Goal: Contribute content: Add original content to the website for others to see

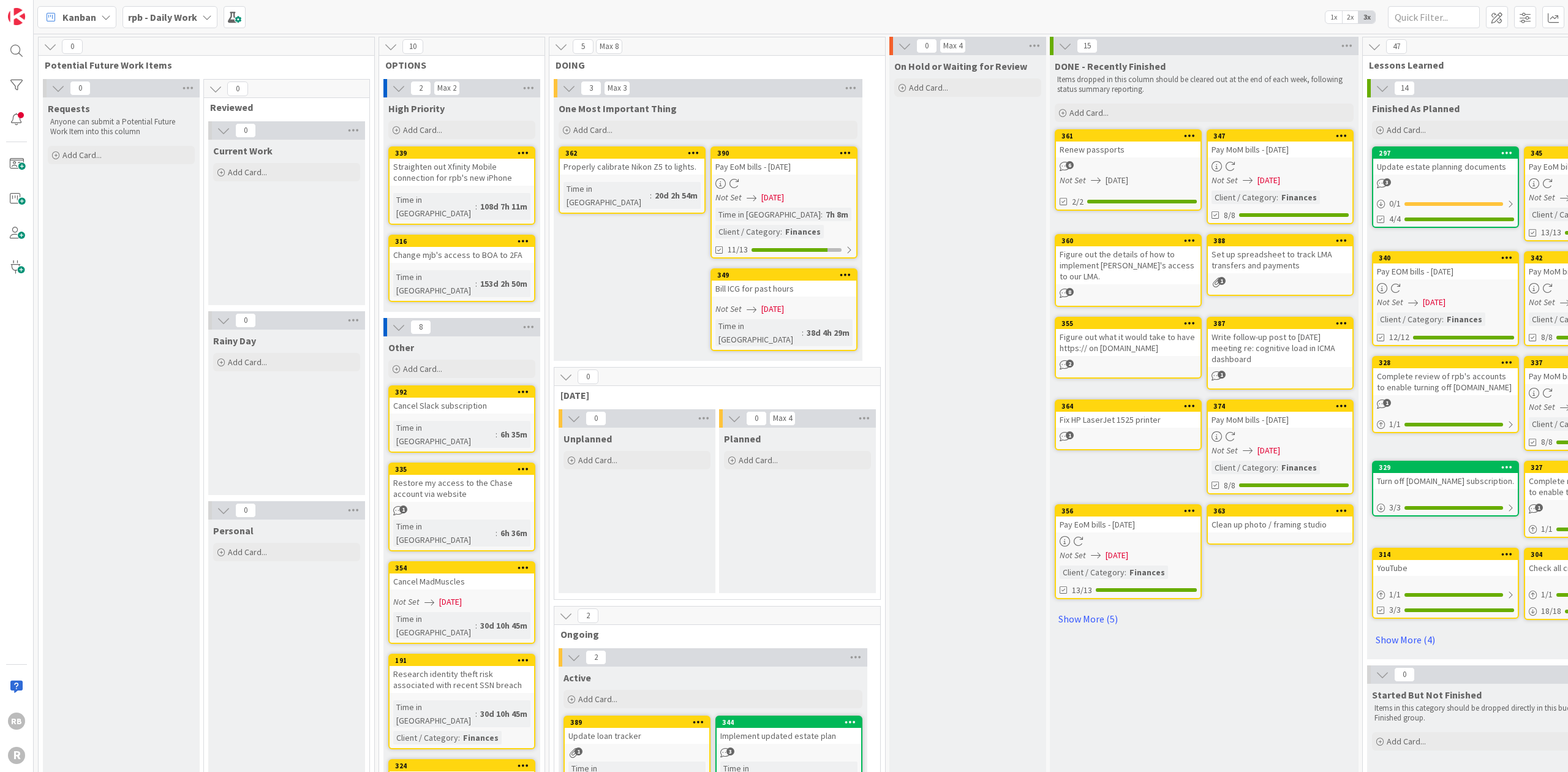
click at [109, 153] on div "Add Card..." at bounding box center [121, 155] width 147 height 18
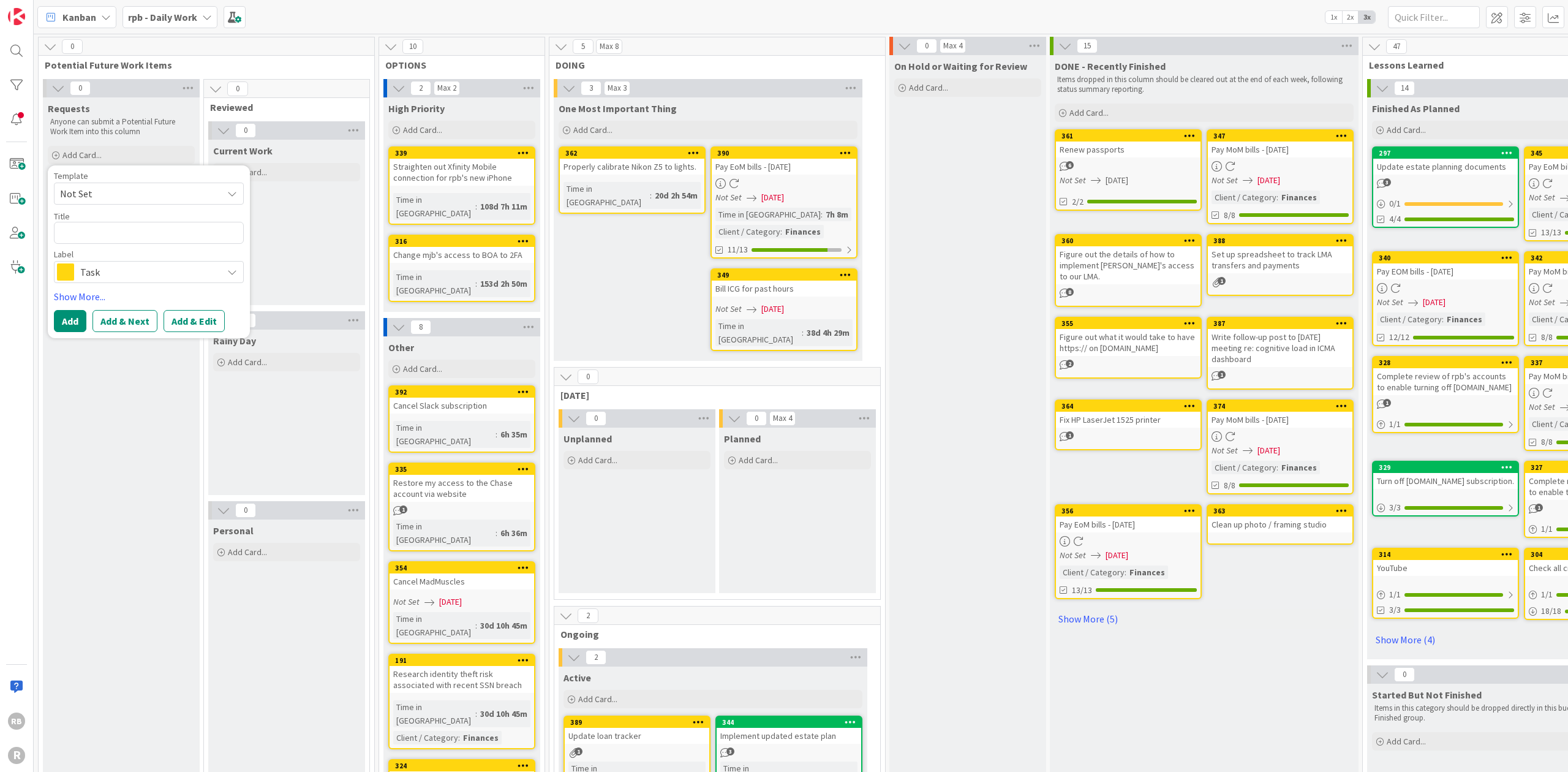
type textarea "x"
type textarea "W"
type textarea "x"
type textarea "Wr"
type textarea "x"
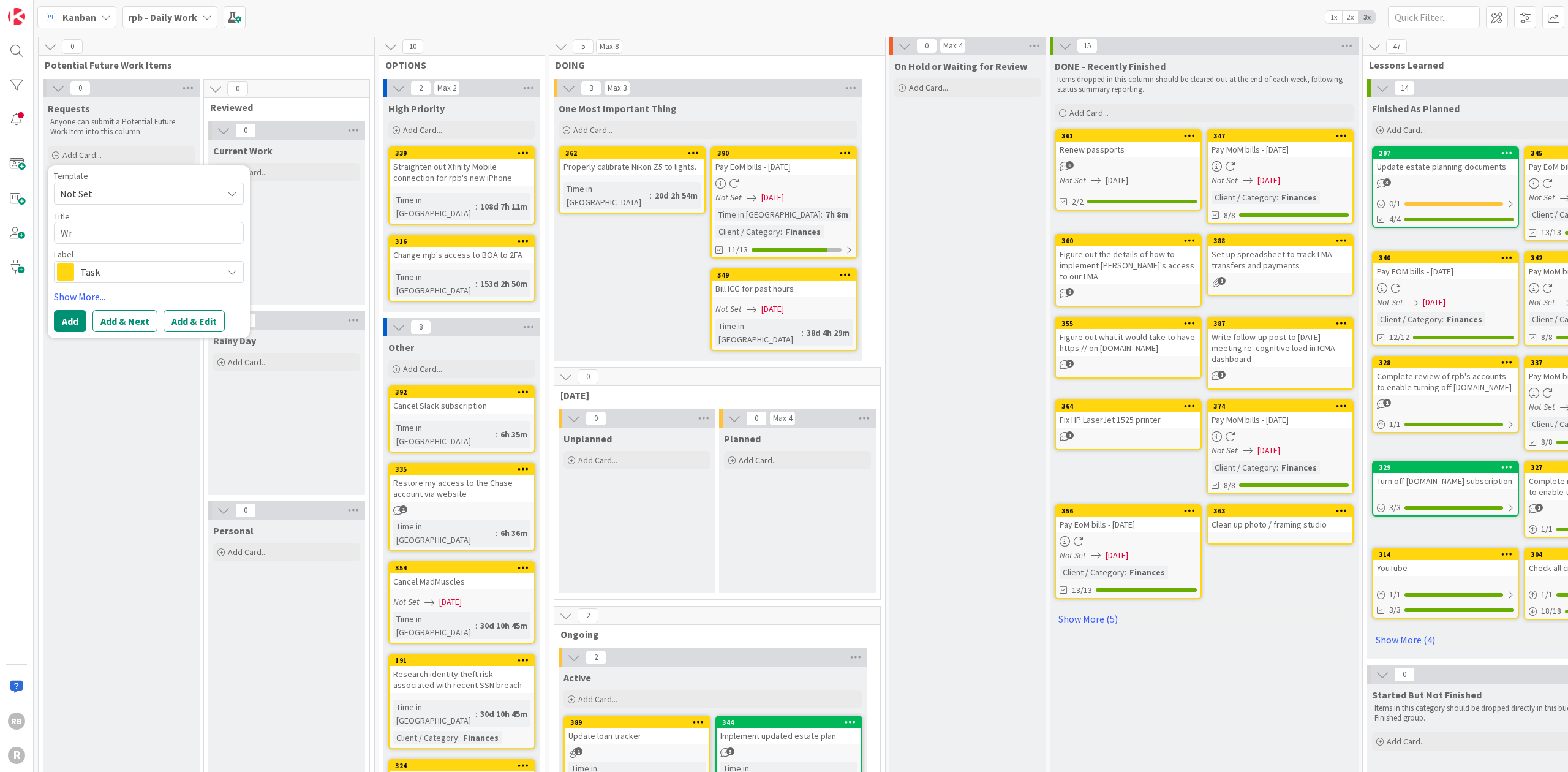
type textarea "Wri"
type textarea "x"
type textarea "Writ"
type textarea "x"
type textarea "Write"
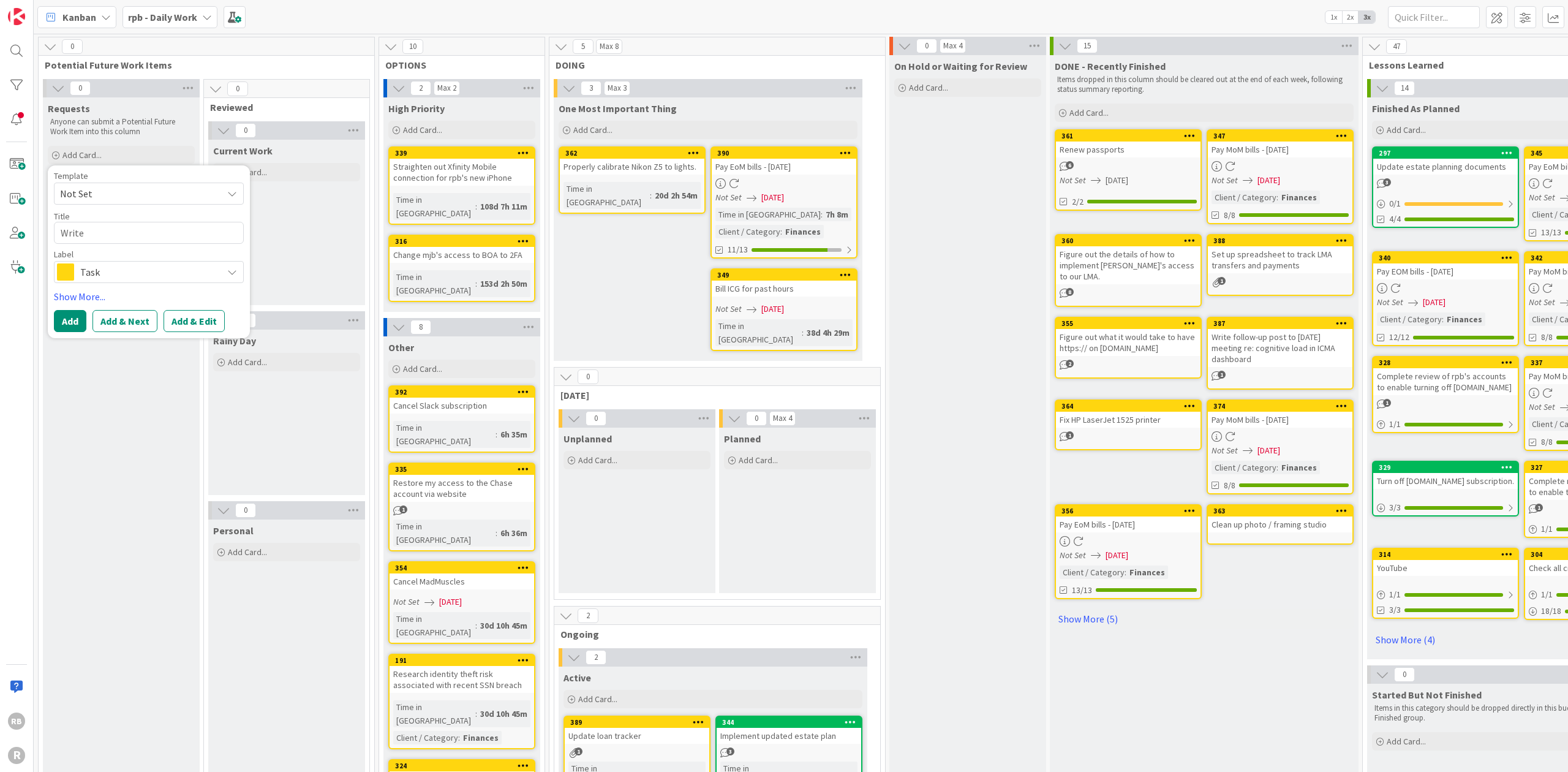
type textarea "x"
type textarea "Write"
type textarea "x"
type textarea "Write r"
type textarea "x"
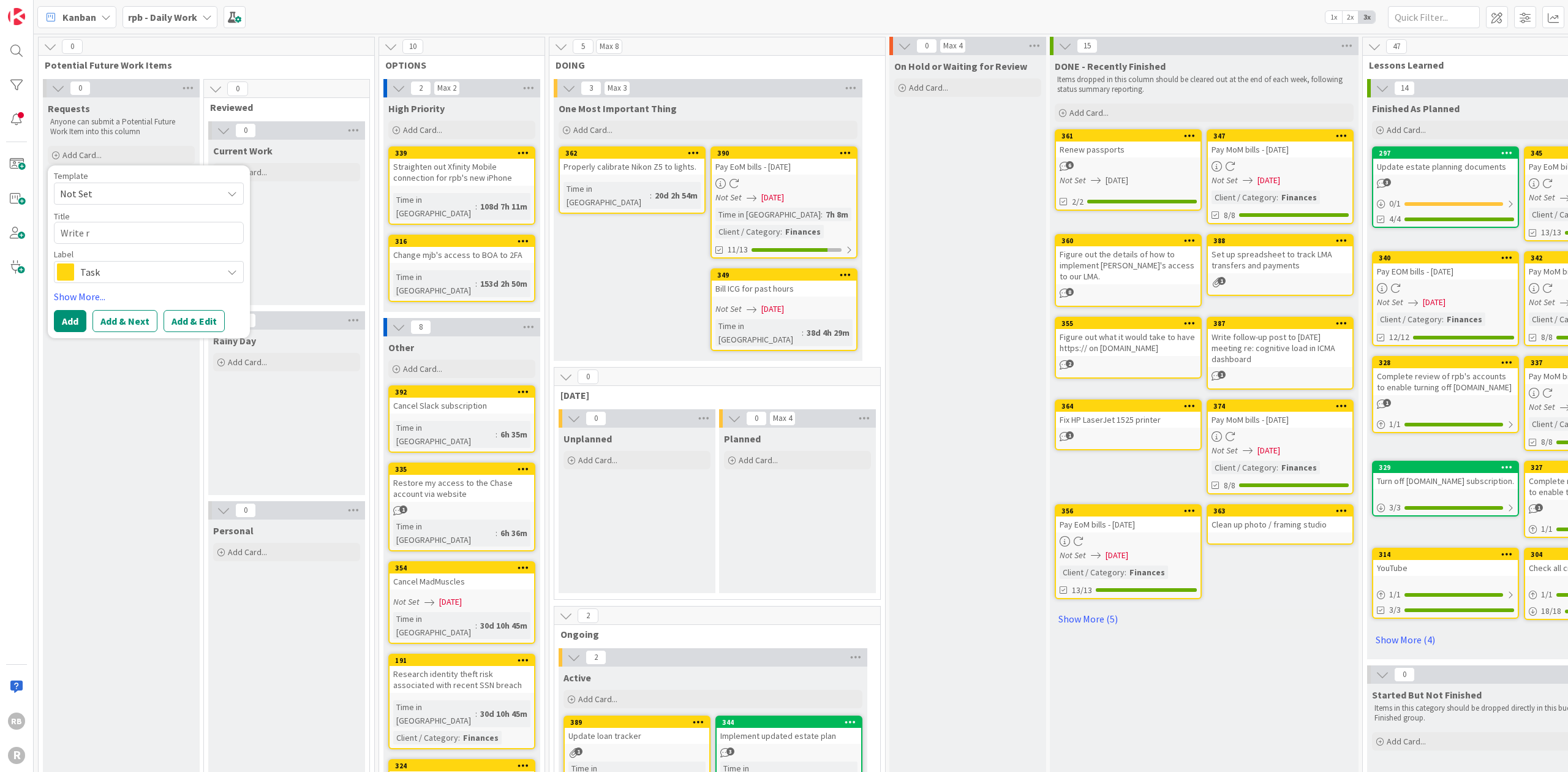
type textarea "Write re"
type textarea "x"
type textarea "Write rev"
type textarea "x"
type textarea "Write revi"
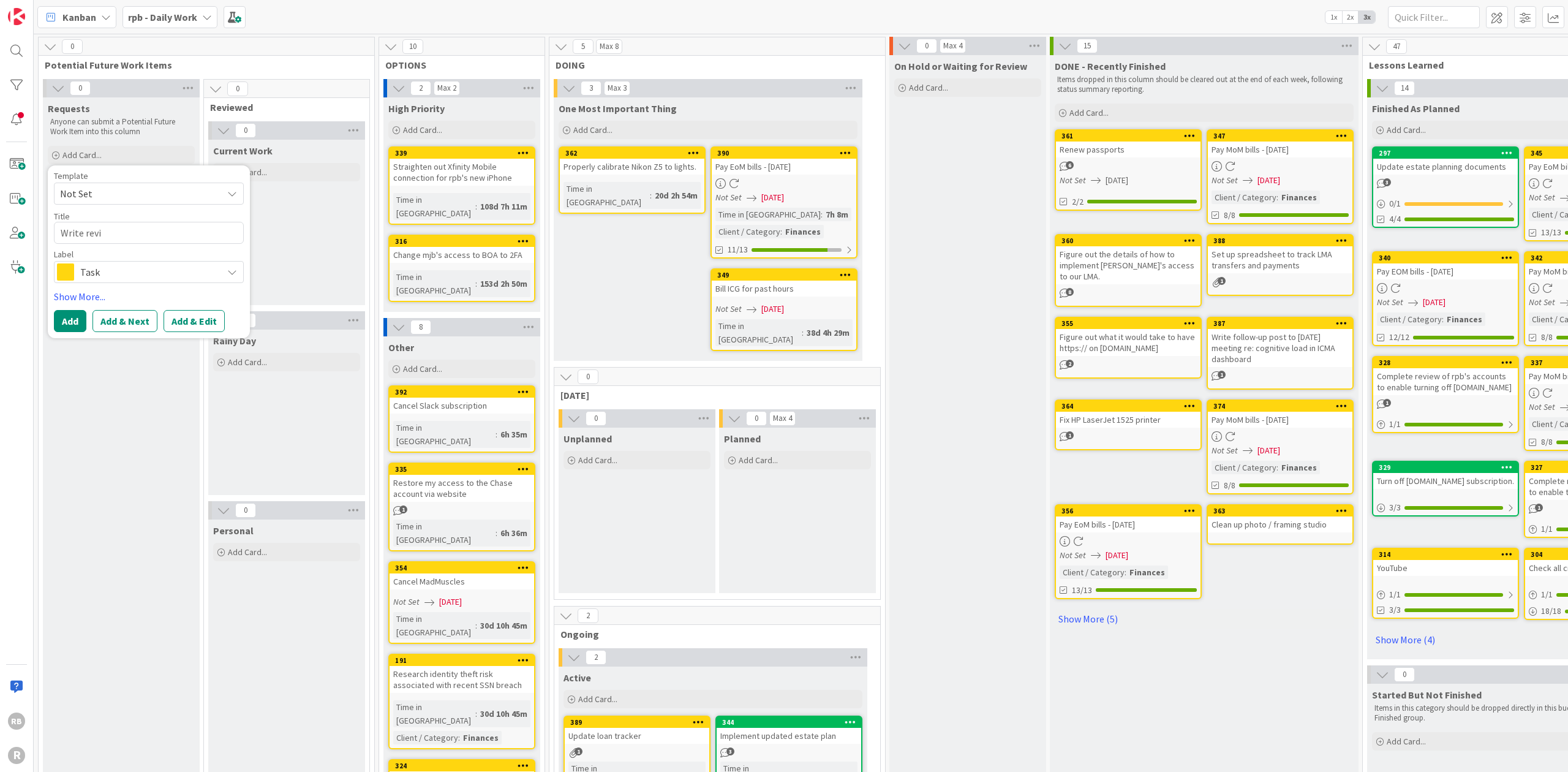
type textarea "x"
type textarea "Write revie"
type textarea "x"
type textarea "Write review"
type textarea "x"
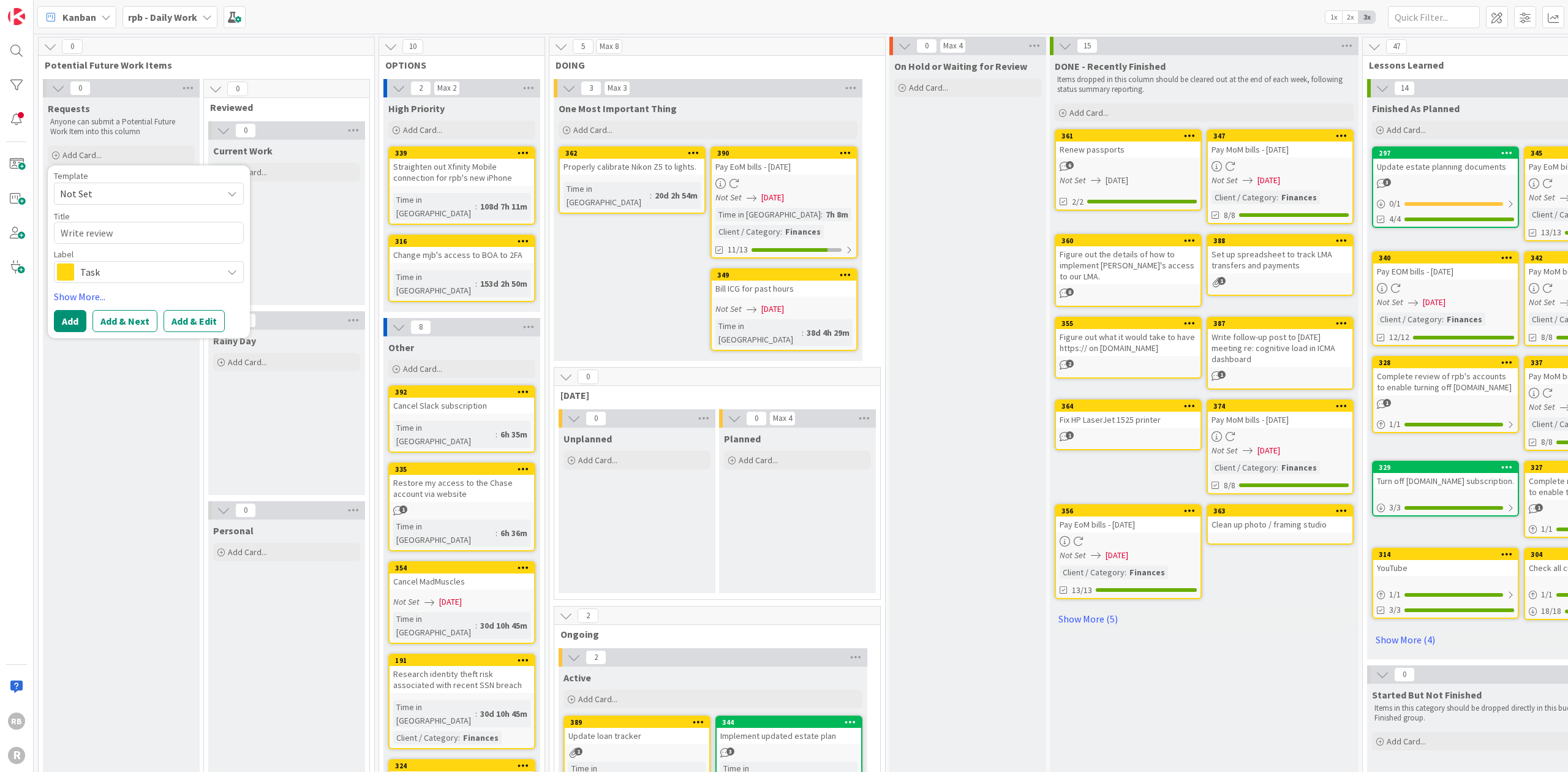
type textarea "Write review"
type textarea "x"
type textarea "Write review f"
type textarea "x"
type textarea "Write review fo"
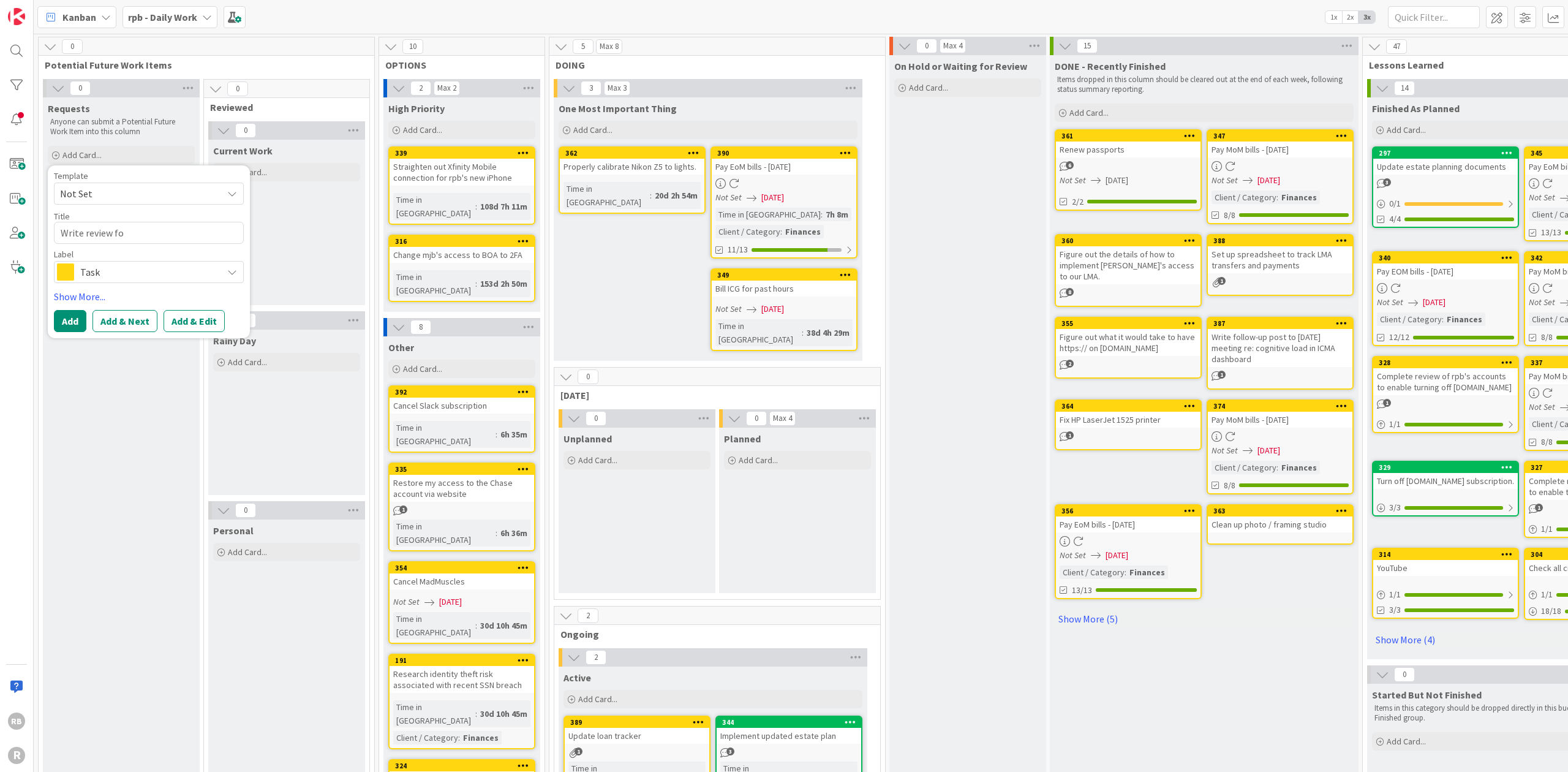
type textarea "x"
type textarea "Write review for"
type textarea "x"
type textarea "Write review for"
type textarea "x"
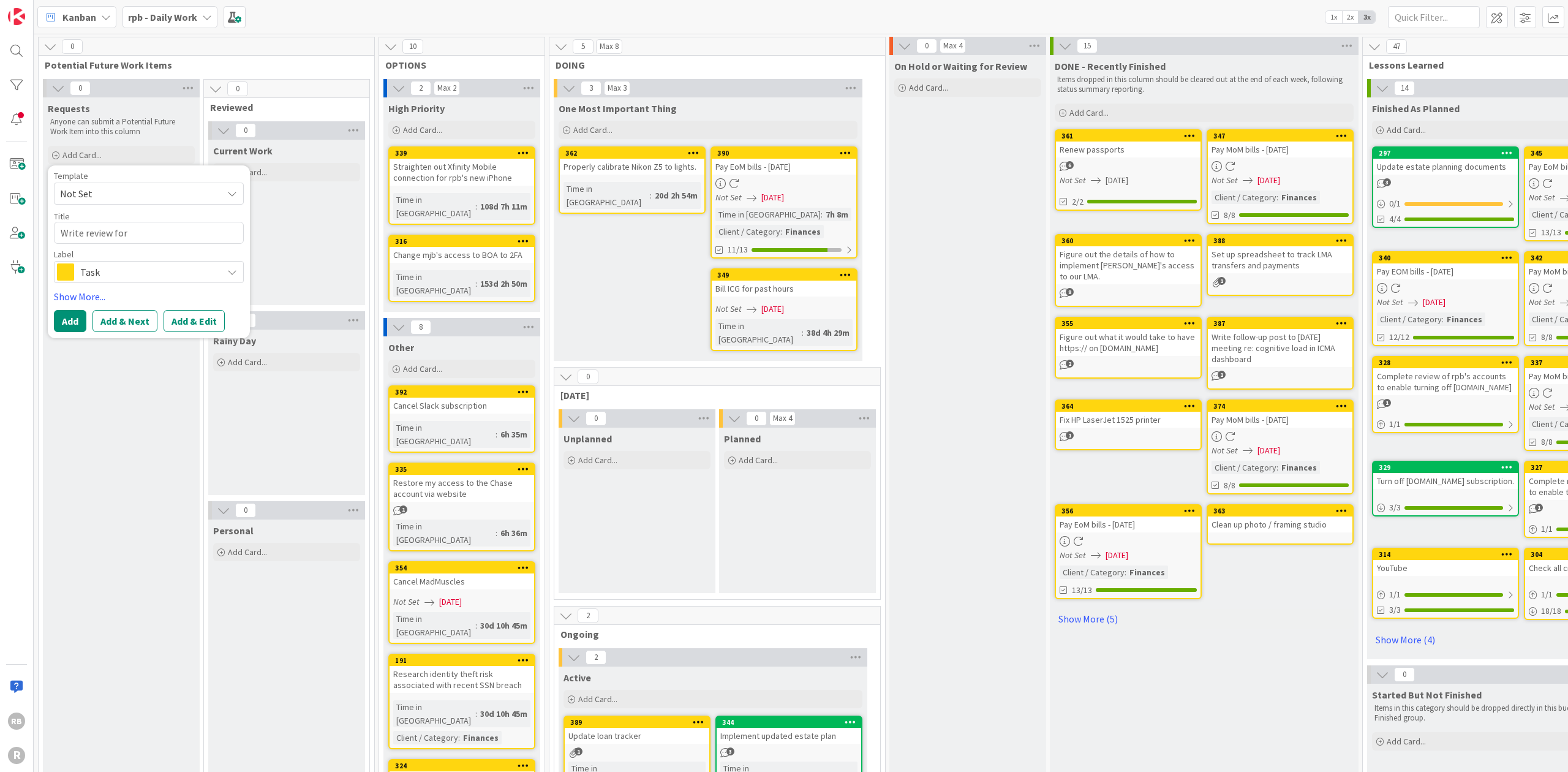
type textarea "Write review for C"
type textarea "x"
type textarea "Write review for Co"
type textarea "x"
type textarea "Write review for C"
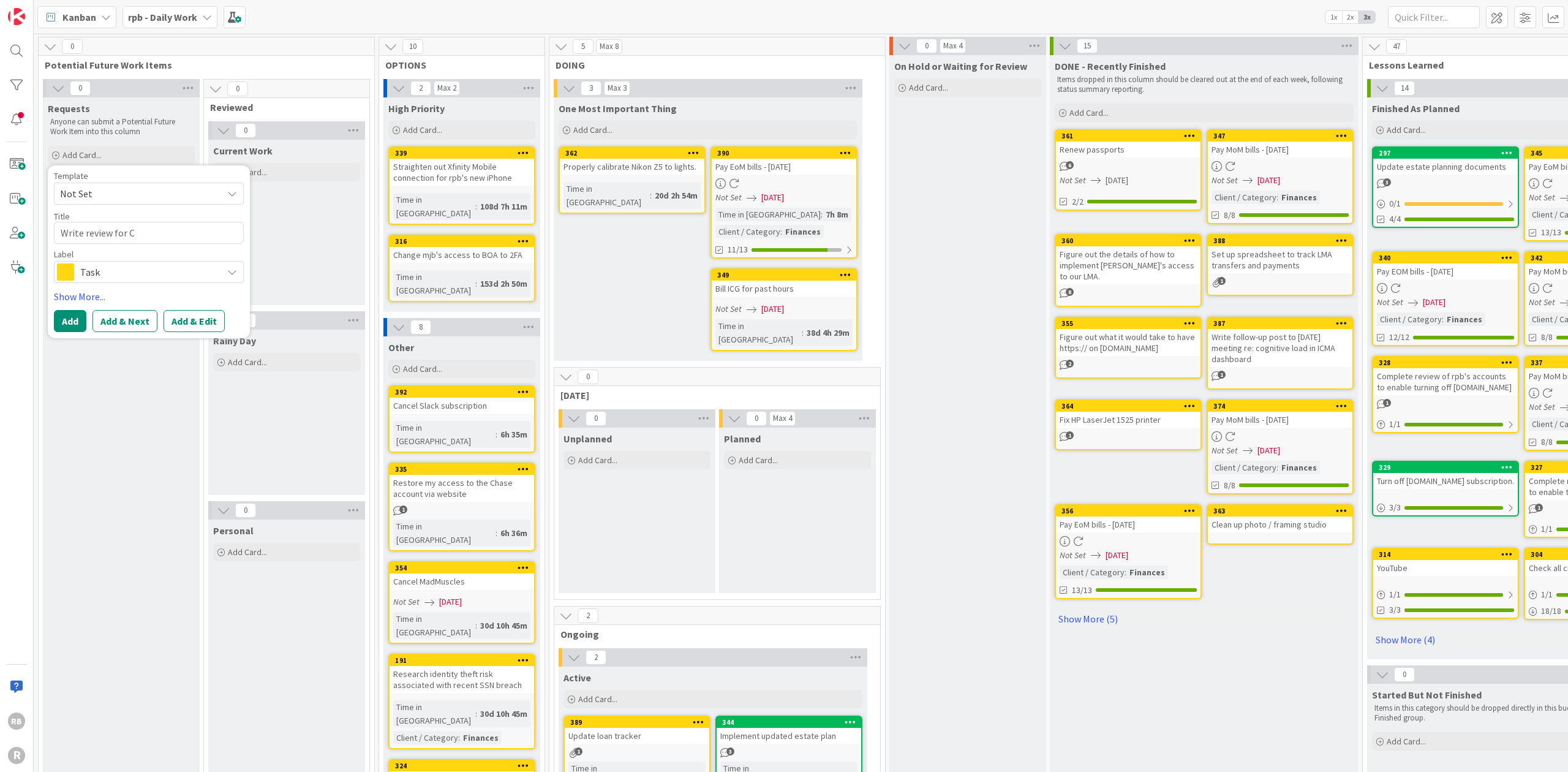
type textarea "x"
type textarea "Write review for Cr"
type textarea "x"
type textarea "Write review for Cro"
type textarea "x"
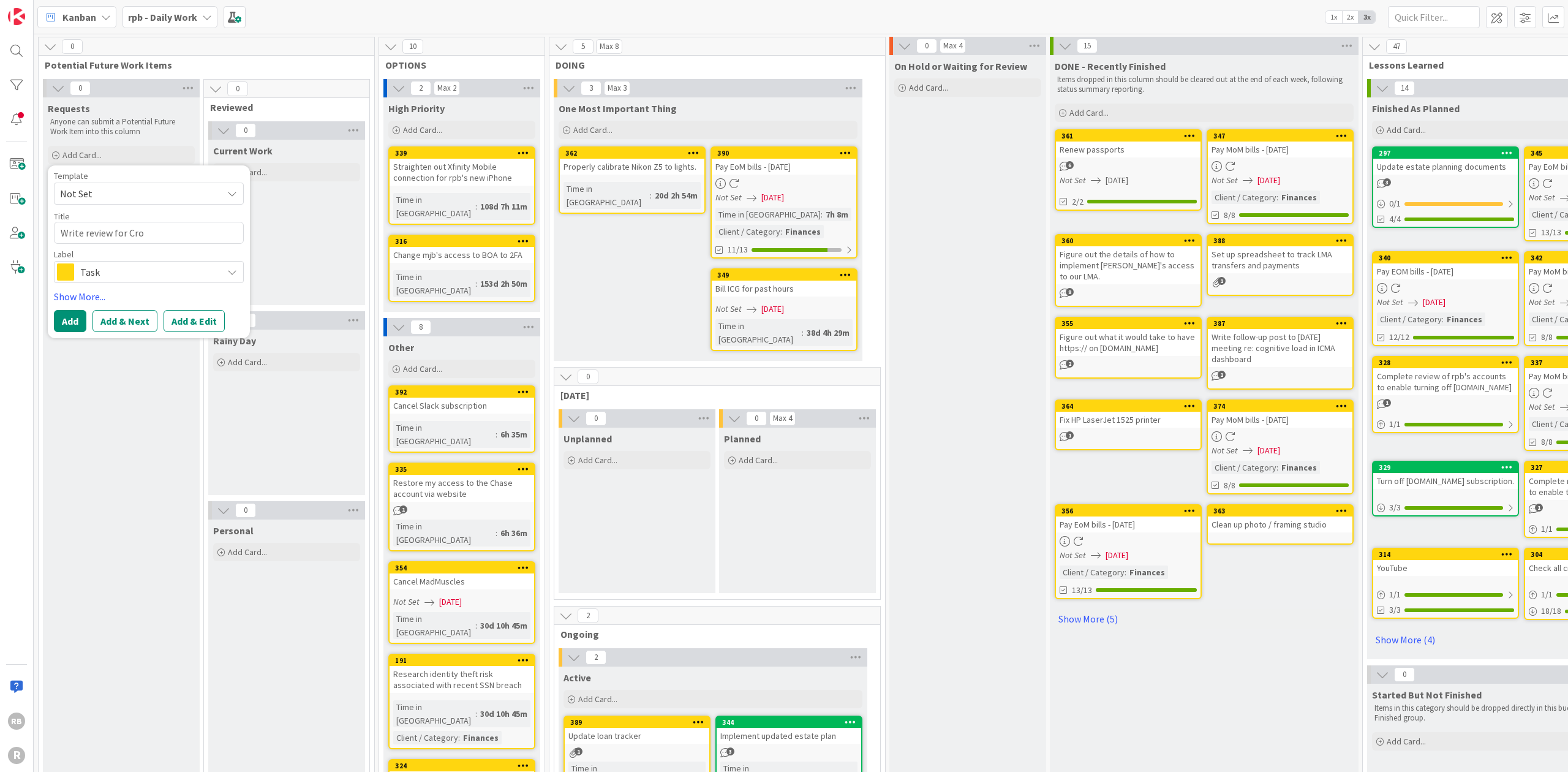
type textarea "Write review for Cros"
type textarea "x"
type textarea "Write review for Cross"
type textarea "x"
type textarea "Write review for Crossr"
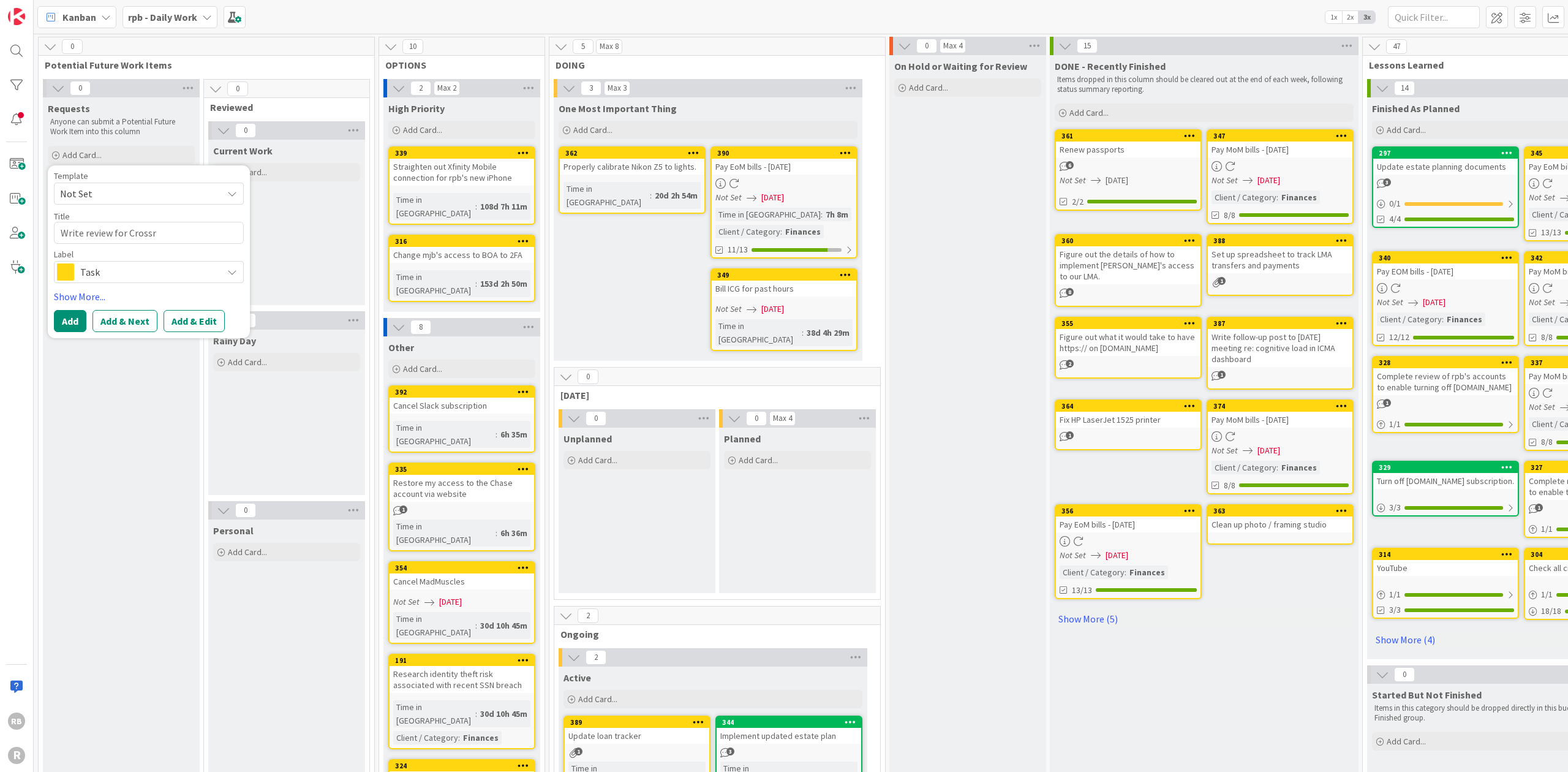
type textarea "x"
type textarea "Write review for Crossro"
type textarea "x"
type textarea "Write review for Crossroa"
type textarea "x"
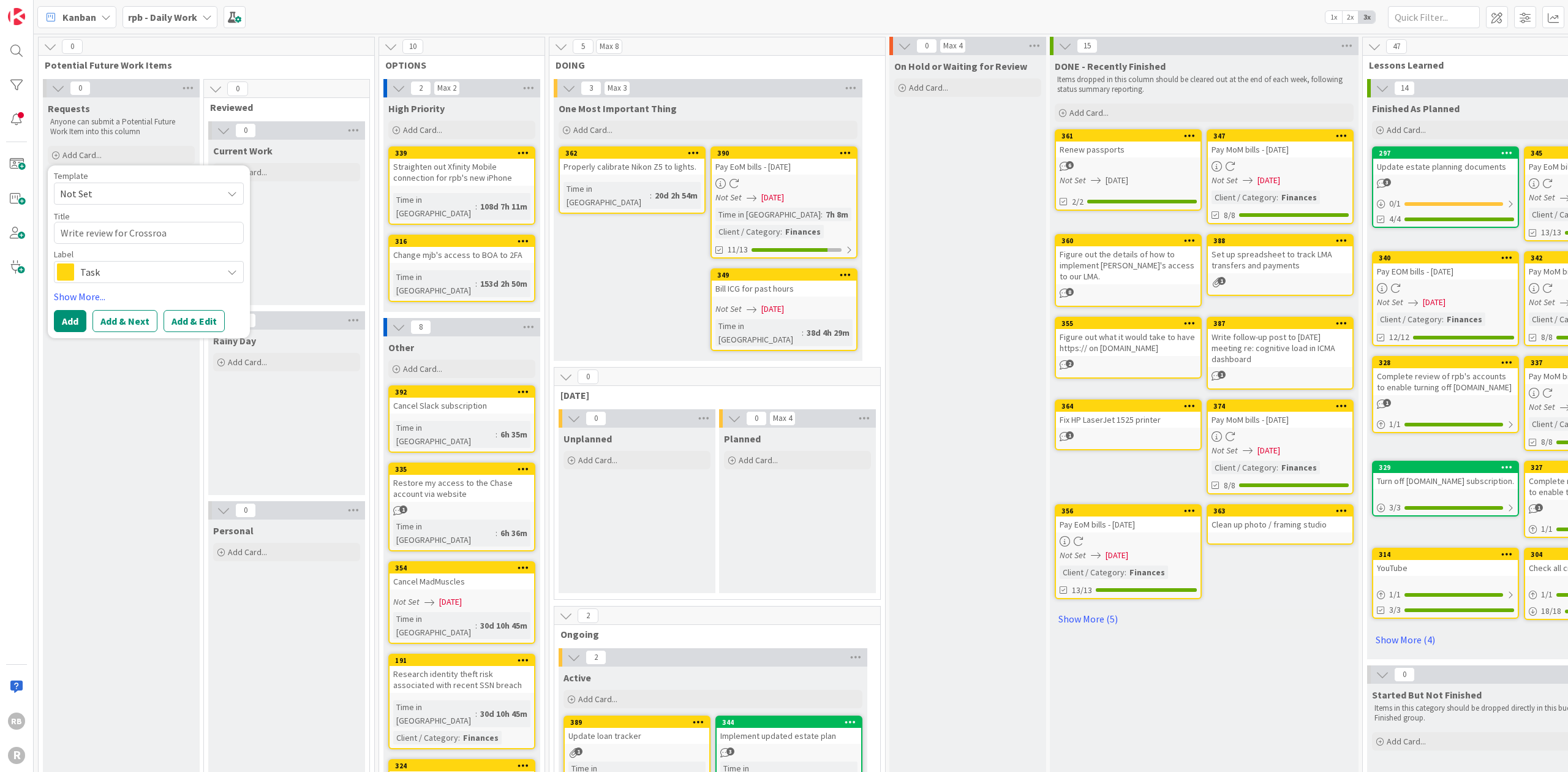
type textarea "Write review for Crossroad"
type textarea "x"
type textarea "Write review for Crossroads"
type textarea "x"
type textarea "Write review for Crossroads"
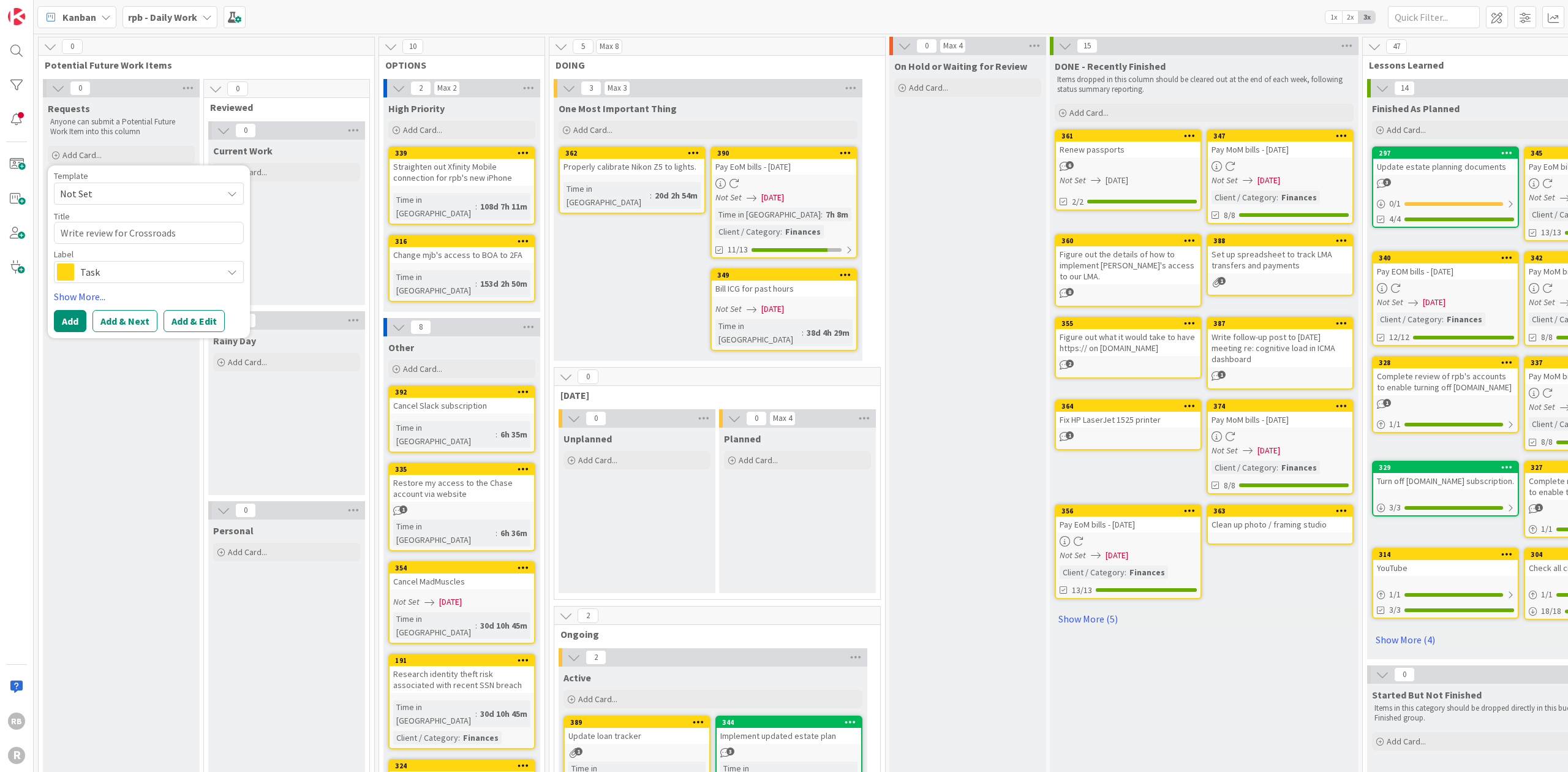
type textarea "x"
type textarea "Write review for Crossroads C"
type textarea "x"
type textarea "Write review for Crossroads Co"
type textarea "x"
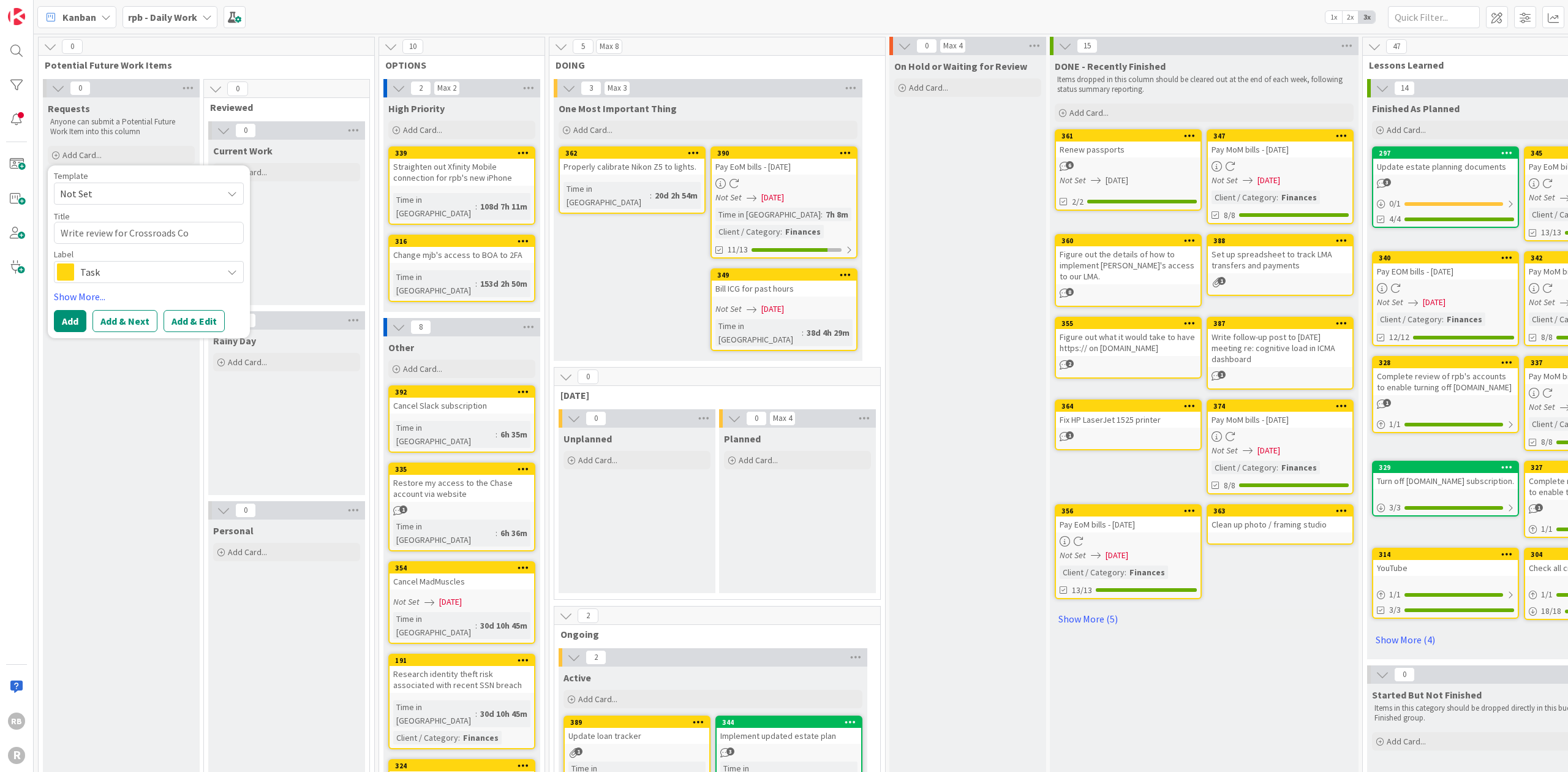
type textarea "Write review for Crossroads Con"
type textarea "x"
type textarea "Write review for Crossroads Cont"
type textarea "x"
type textarea "Write review for Crossroads Contr"
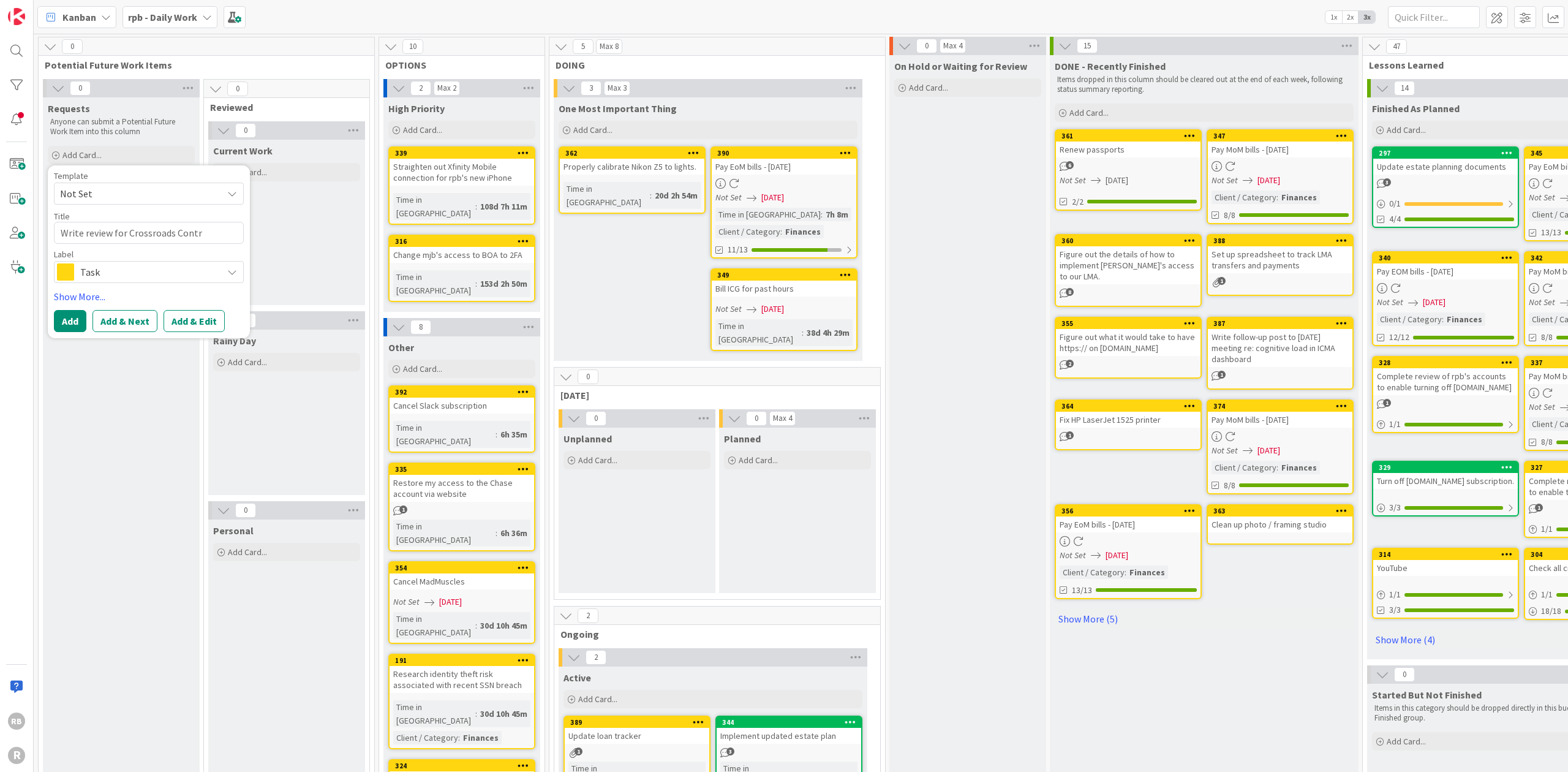
type textarea "x"
type textarea "Write review for Crossroads Contra"
type textarea "x"
type textarea "Write review for Crossroads Contrac"
type textarea "x"
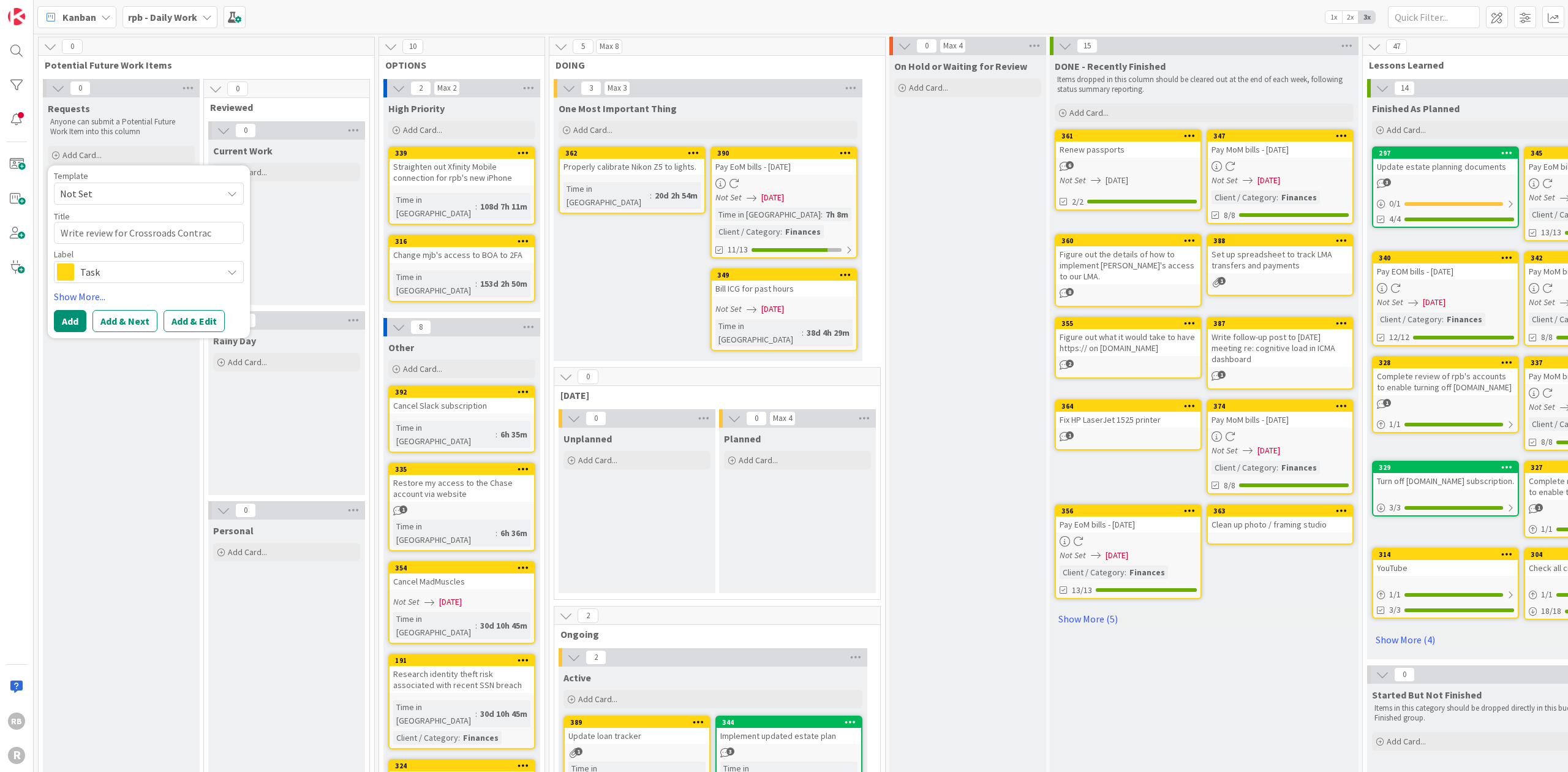
type textarea "Write review for Crossroads Contract"
type textarea "x"
type textarea "Write review for Crossroads Contracti"
type textarea "x"
type textarea "Write review for Crossroads Contracting"
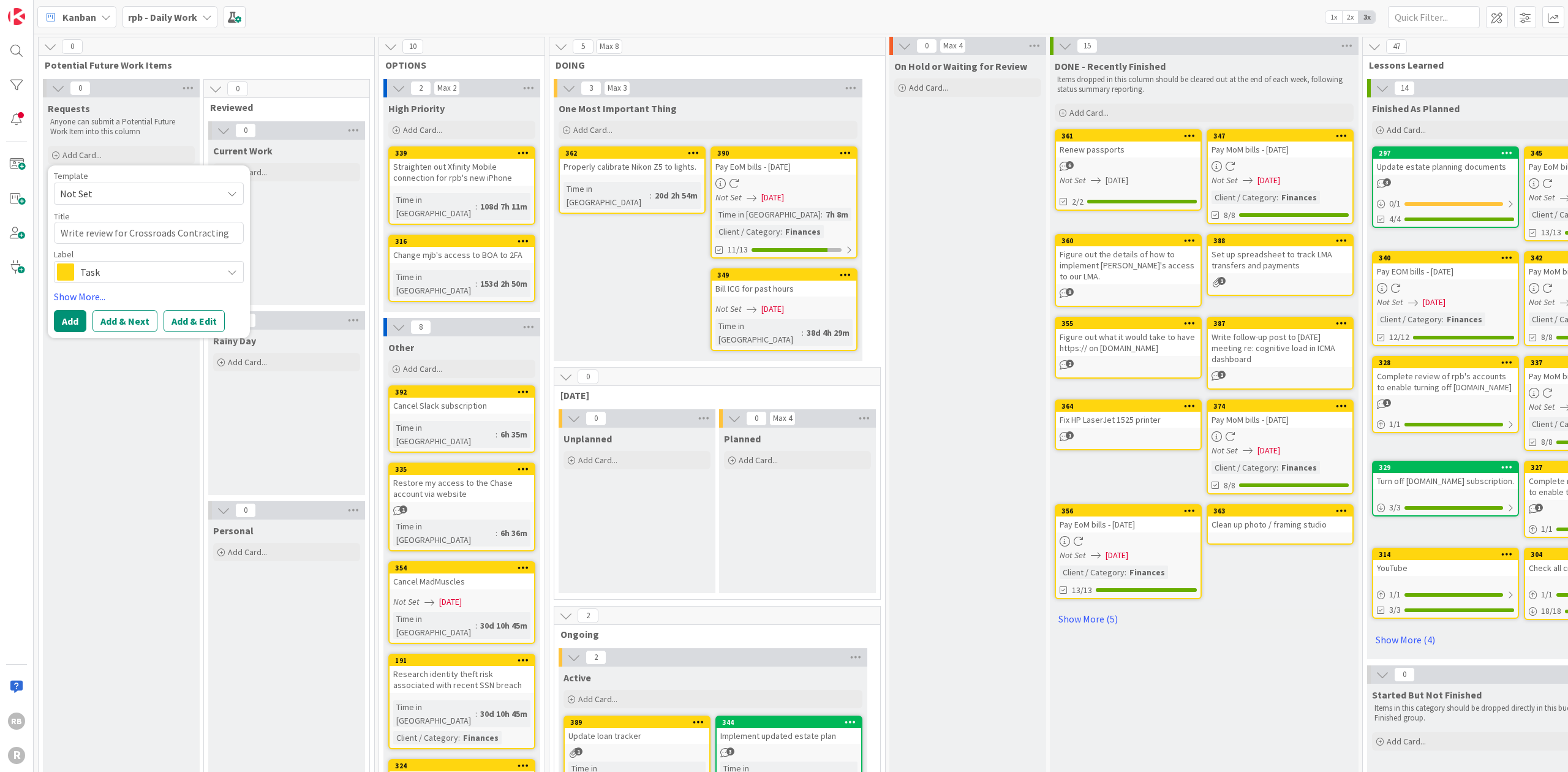
click at [84, 232] on textarea "Write review for Crossroads Contracting" at bounding box center [148, 233] width 190 height 22
type textarea "x"
type textarea "Write Greview for Crossroads Contracting"
type textarea "x"
type textarea "Write Goreview for Crossroads Contracting"
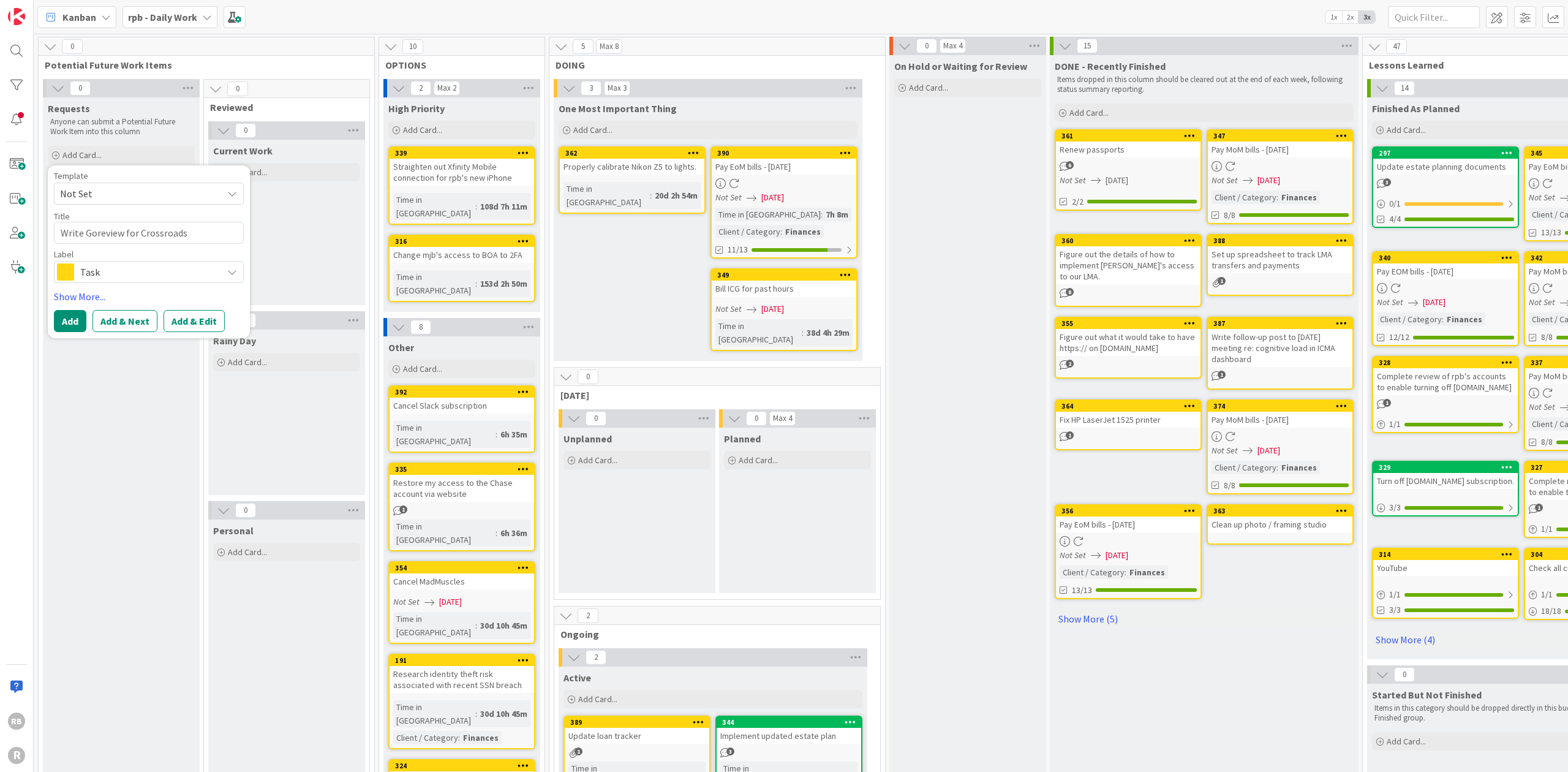
type textarea "x"
type textarea "Write Gooreview for Crossroads Contracting"
type textarea "x"
type textarea "Write Googreview for Crossroads Contracting"
type textarea "x"
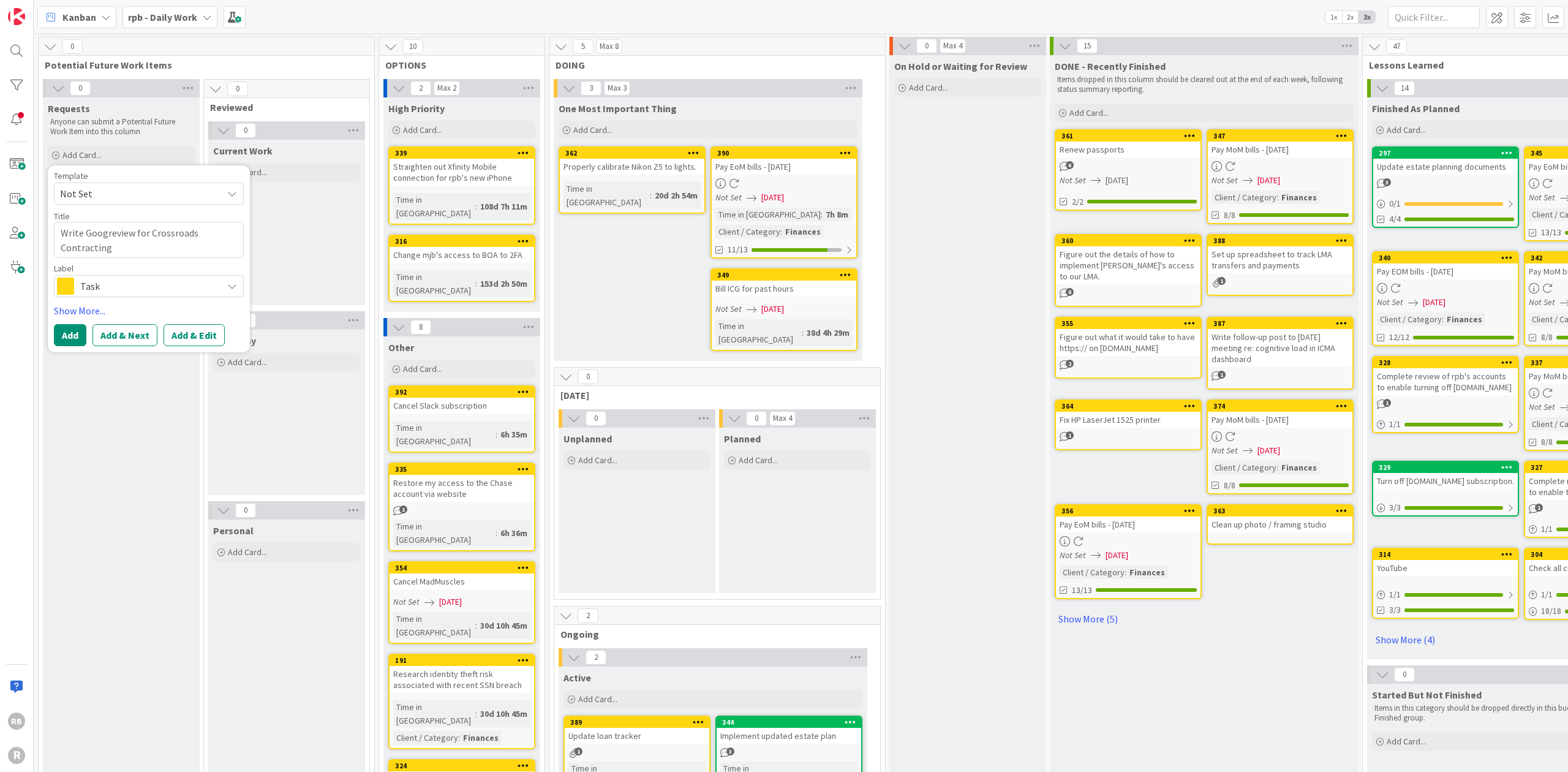
type textarea "Write Googlreview for Crossroads Contracting"
type textarea "x"
type textarea "Write Googlereview for Crossroads Contracting"
type textarea "x"
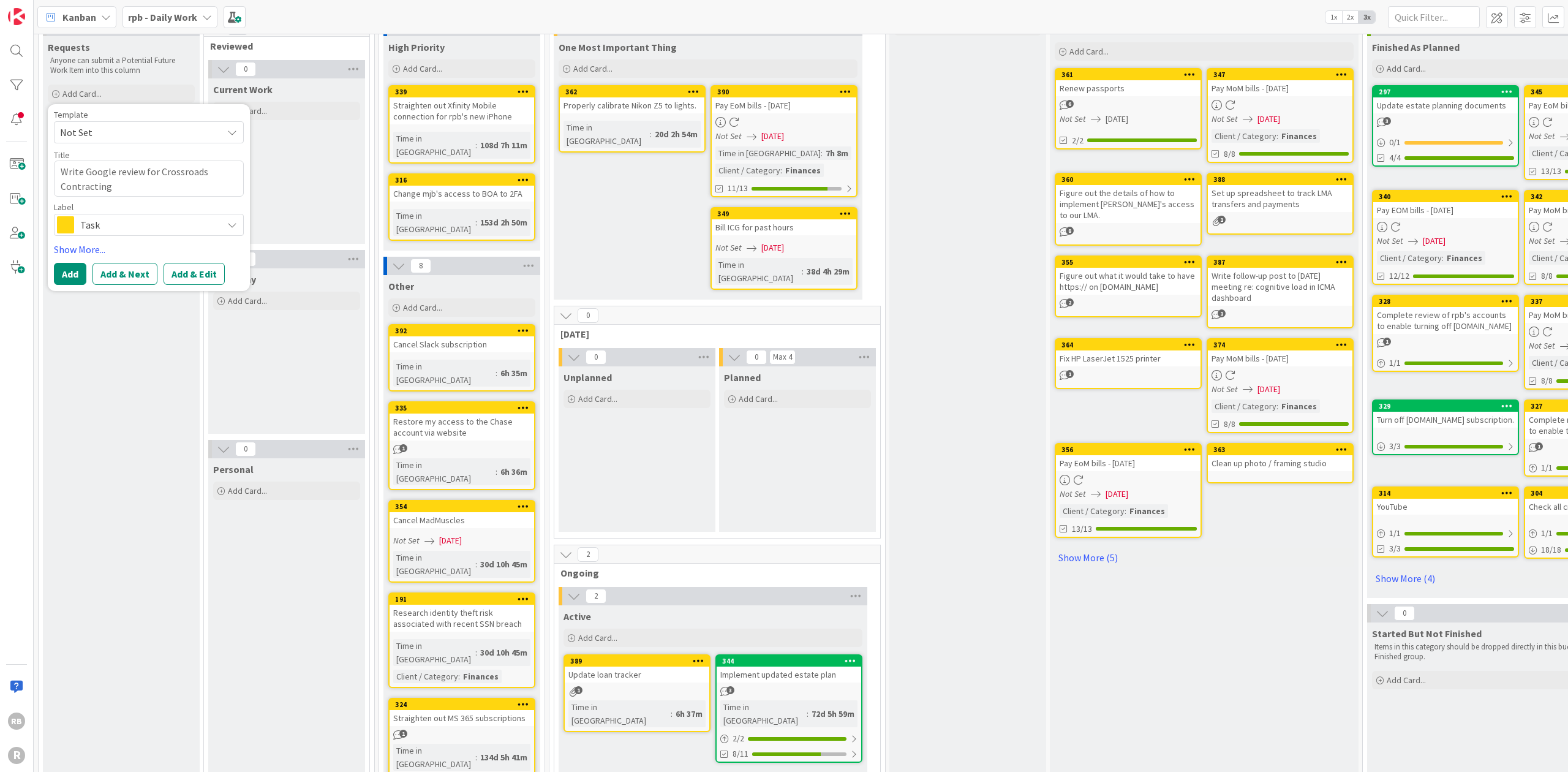
scroll to position [82, 0]
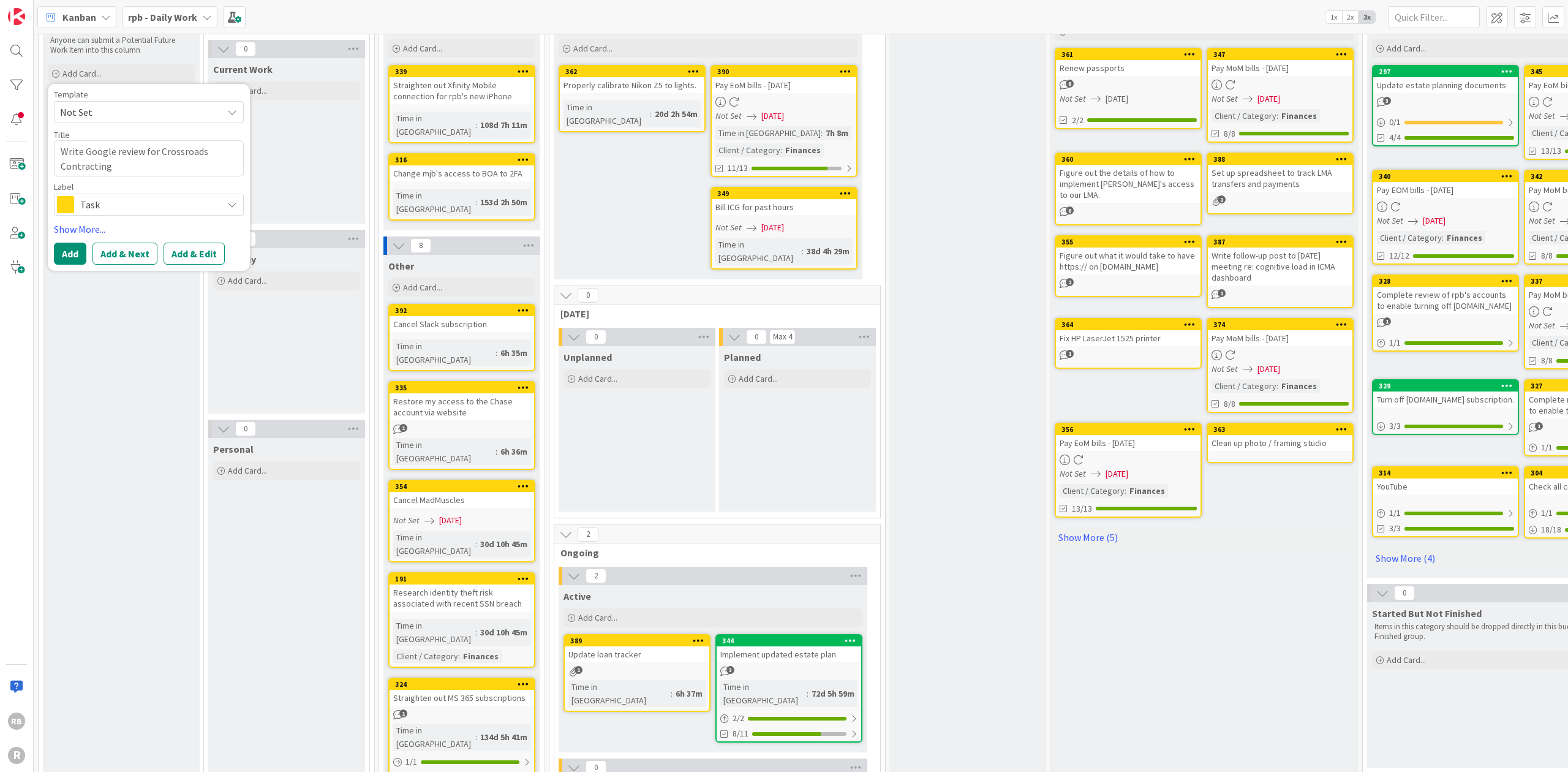
type textarea "Write Google review for Crossroads Contracting"
click at [67, 253] on button "Add" at bounding box center [70, 253] width 33 height 22
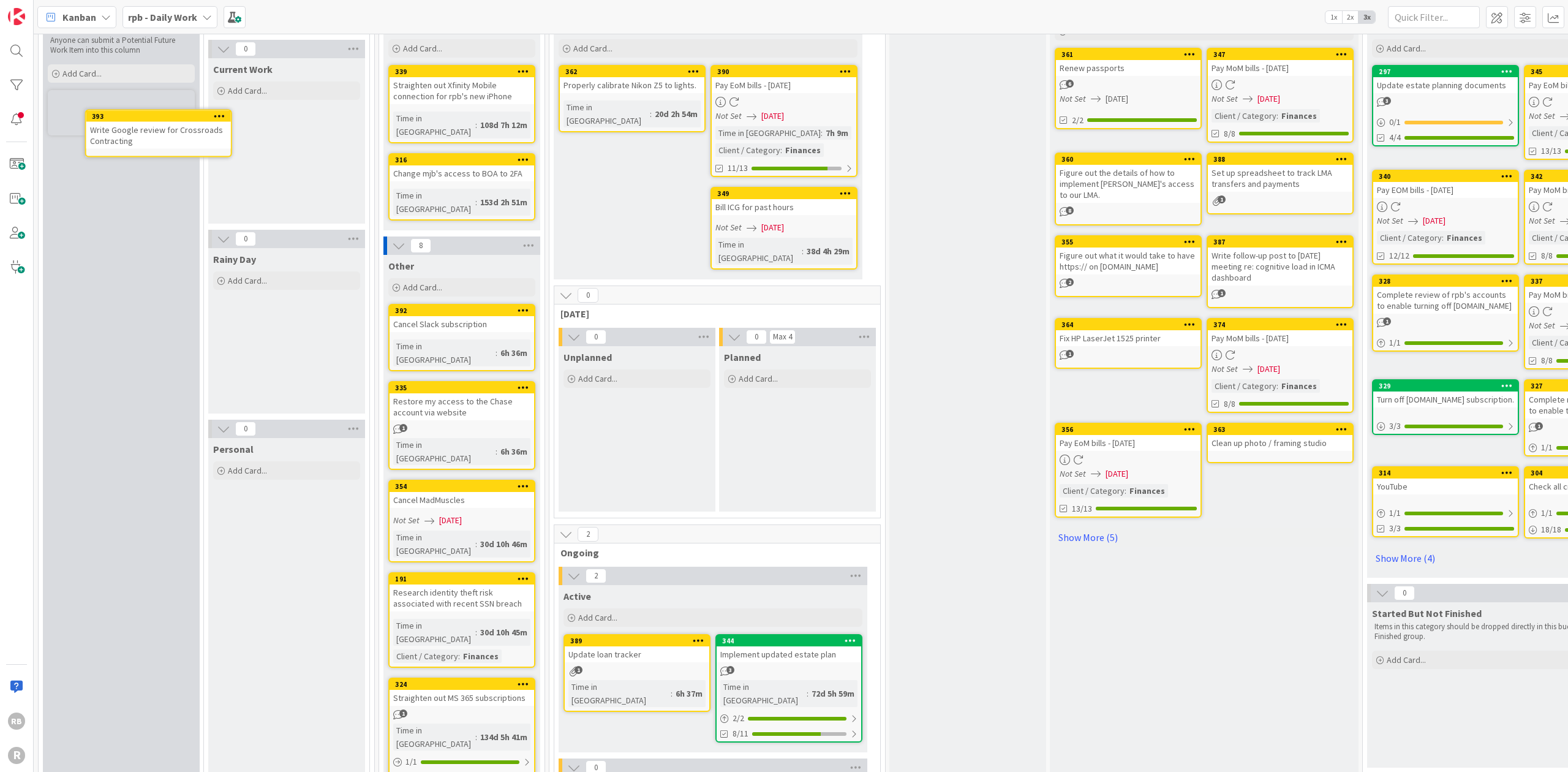
scroll to position [35, 0]
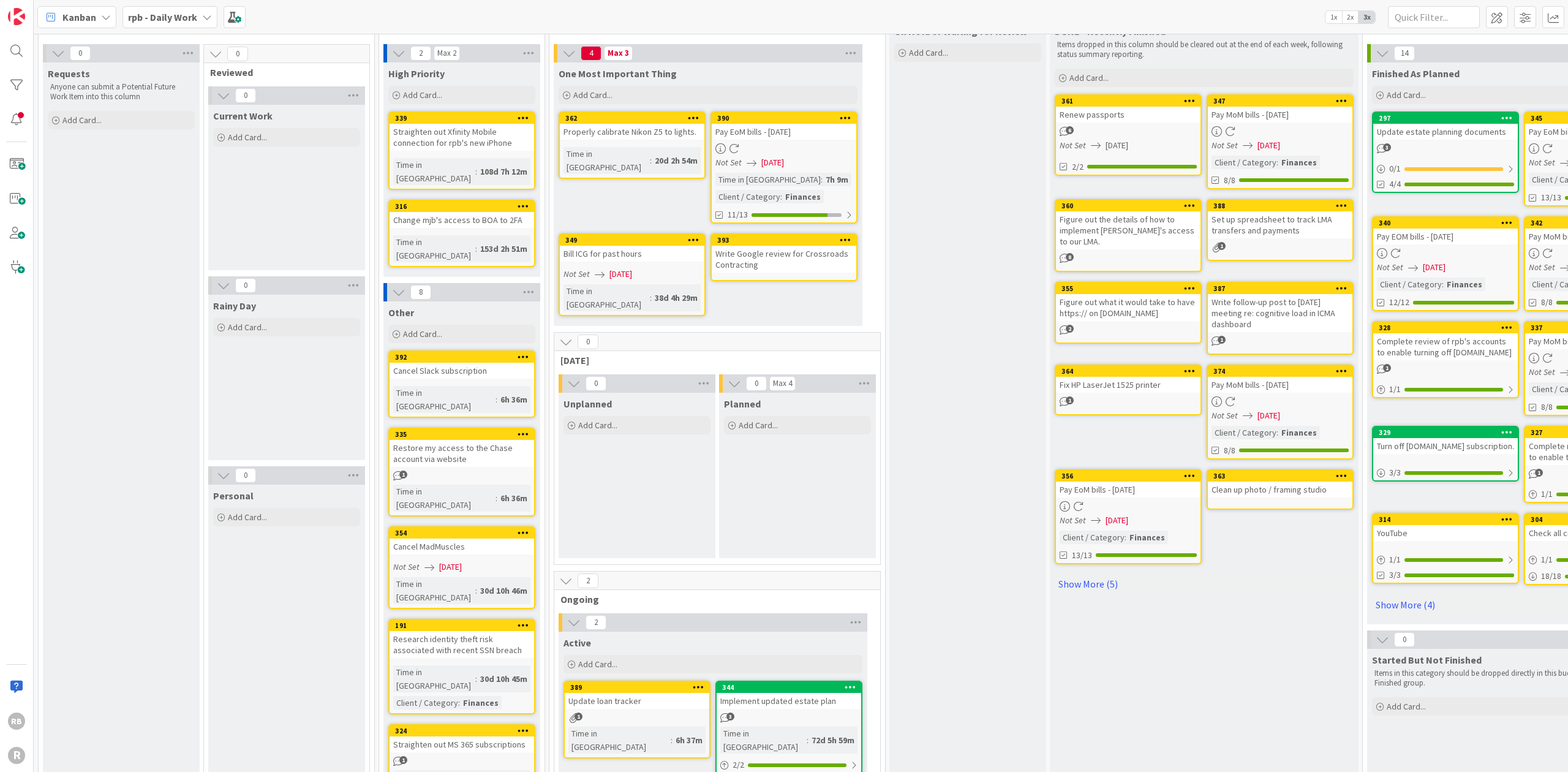
click at [796, 253] on div "Write Google review for Crossroads Contracting" at bounding box center [784, 260] width 144 height 27
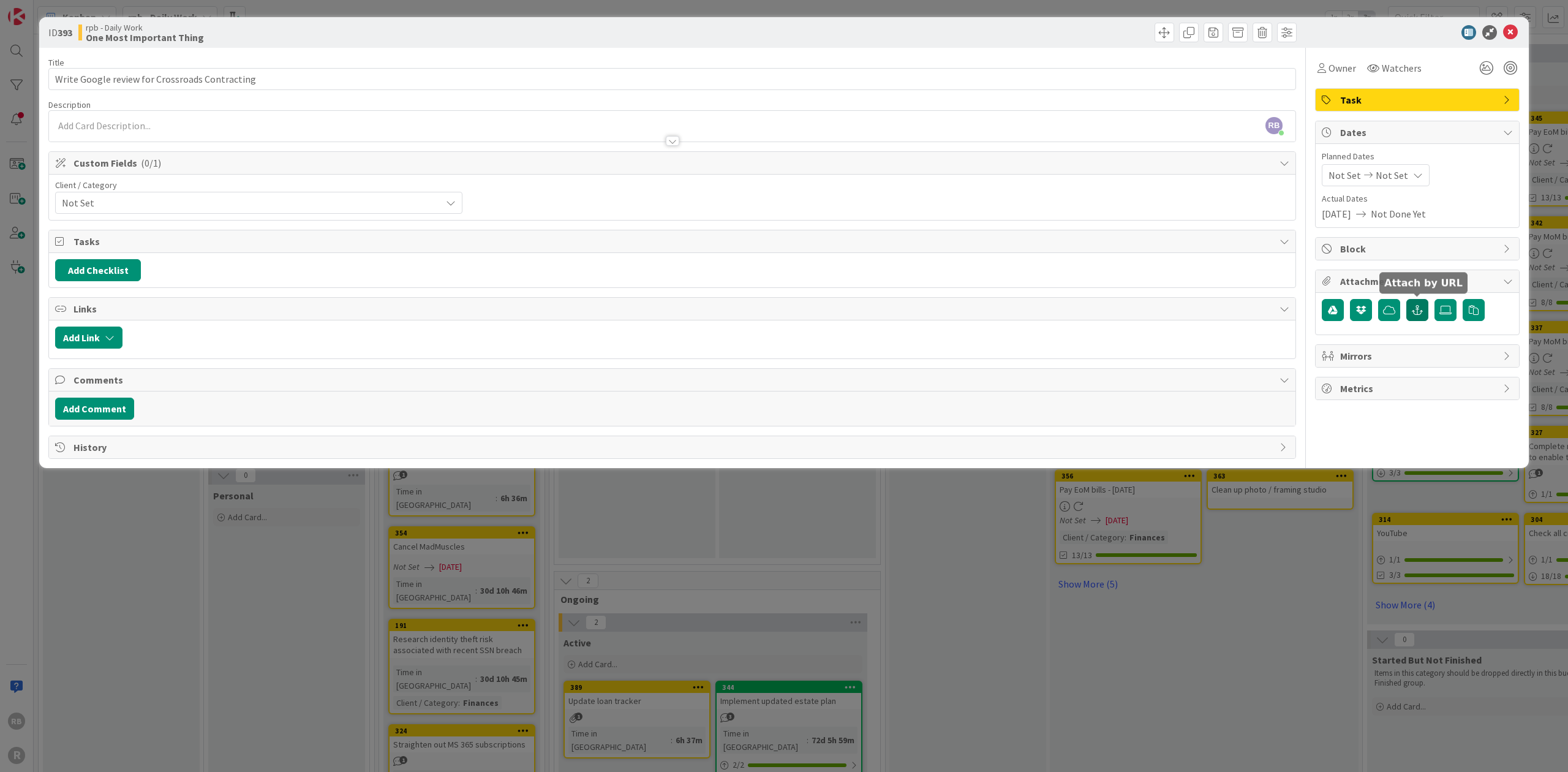
click at [1417, 308] on icon "button" at bounding box center [1417, 310] width 11 height 10
click at [1347, 362] on input "text" at bounding box center [1417, 365] width 191 height 22
paste input "https://www.google.com/maps/place/Crossroads+Contracting/@42.8764587,-71.343742…"
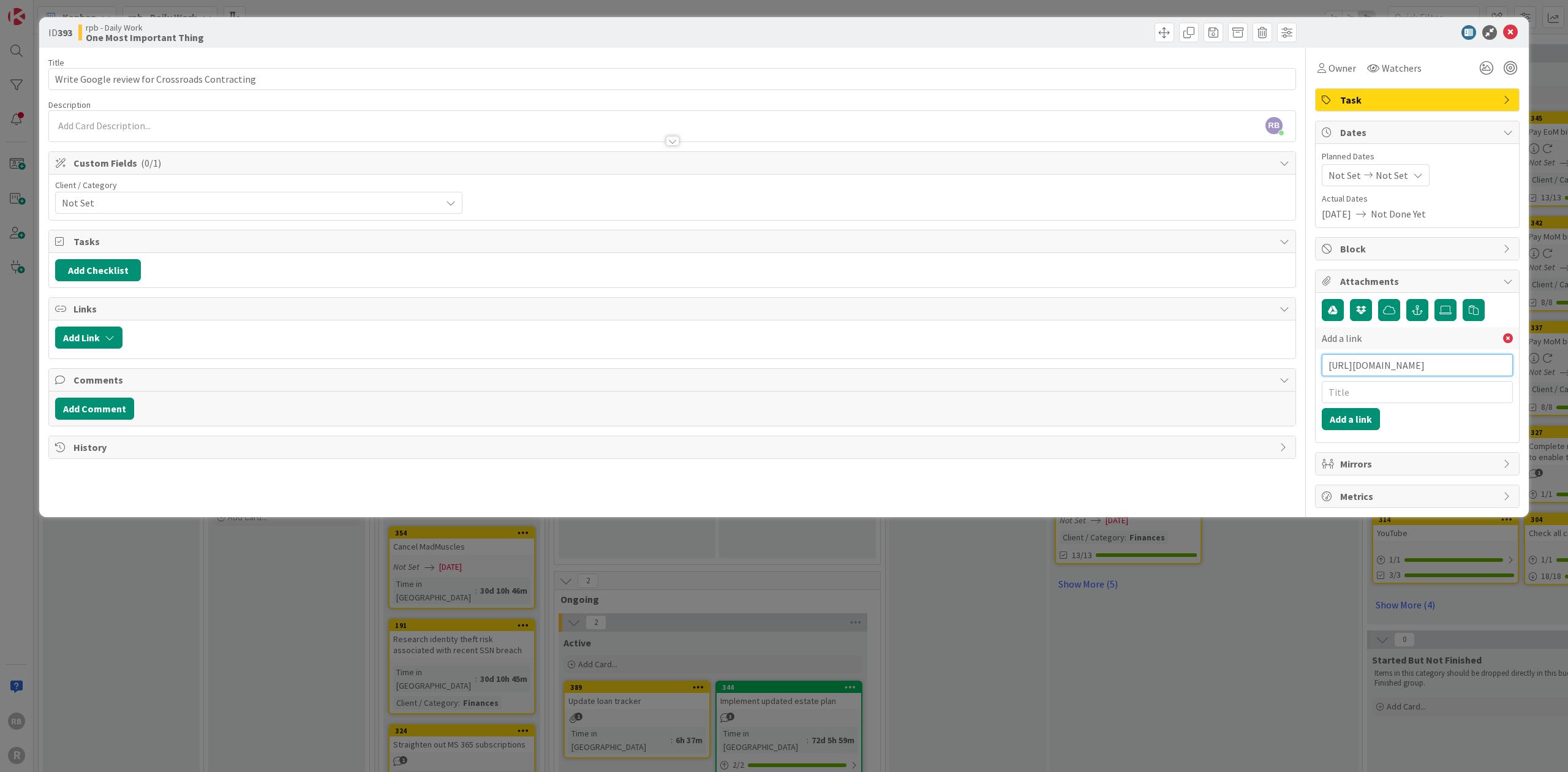
type input "https://www.google.com/maps/place/Crossroads+Contracting/@42.8764587,-71.343742…"
click at [1353, 386] on input "text" at bounding box center [1417, 392] width 191 height 22
type input "Google Review"
click at [1365, 417] on button "Add a link" at bounding box center [1351, 419] width 58 height 22
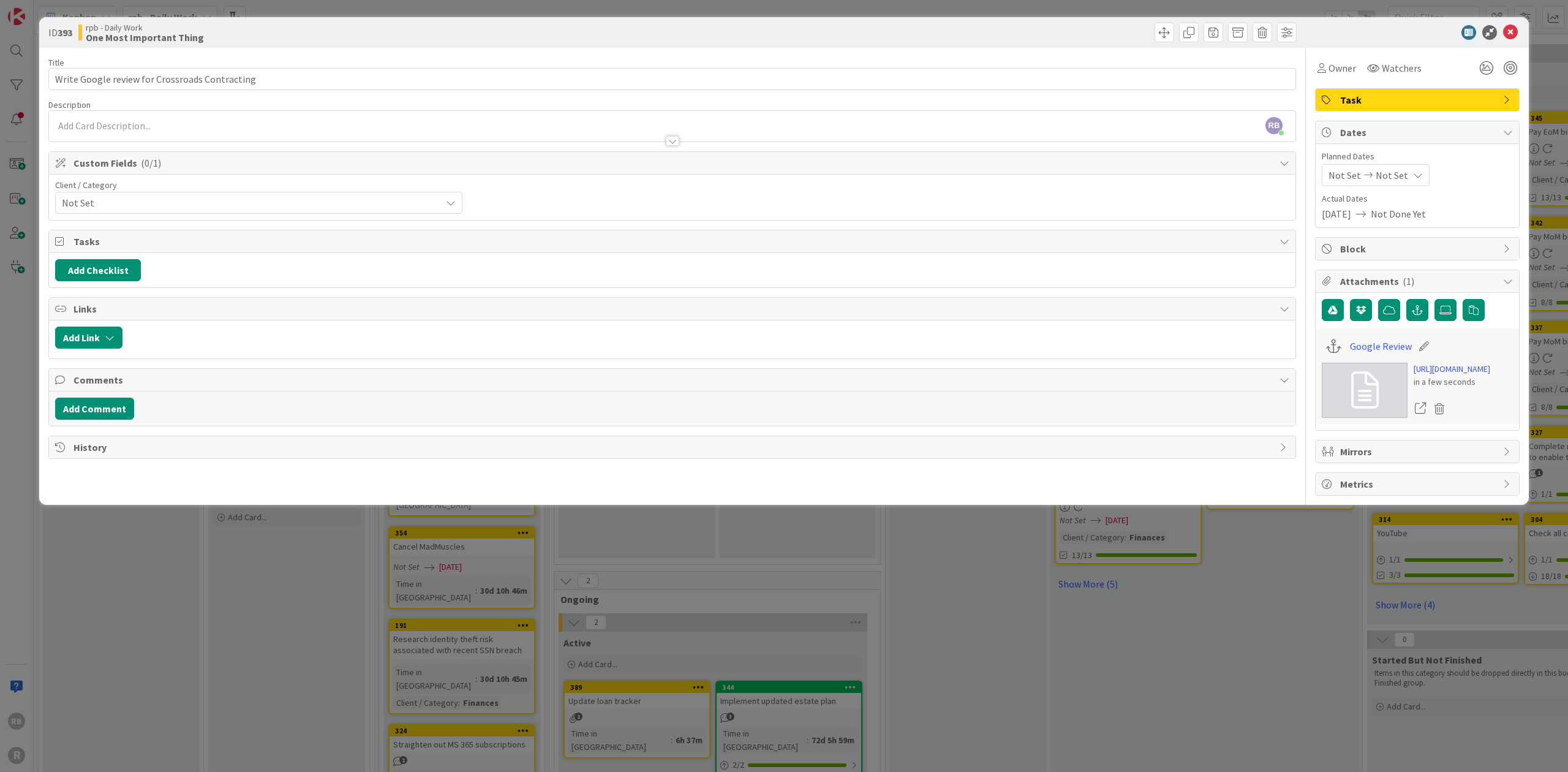
click at [1452, 375] on link "https://www.google.com/maps/place/Crossroads+Contracting/@42.8764587,-71.343742…" at bounding box center [1452, 369] width 76 height 13
click at [99, 401] on button "Add Comment" at bounding box center [95, 409] width 79 height 22
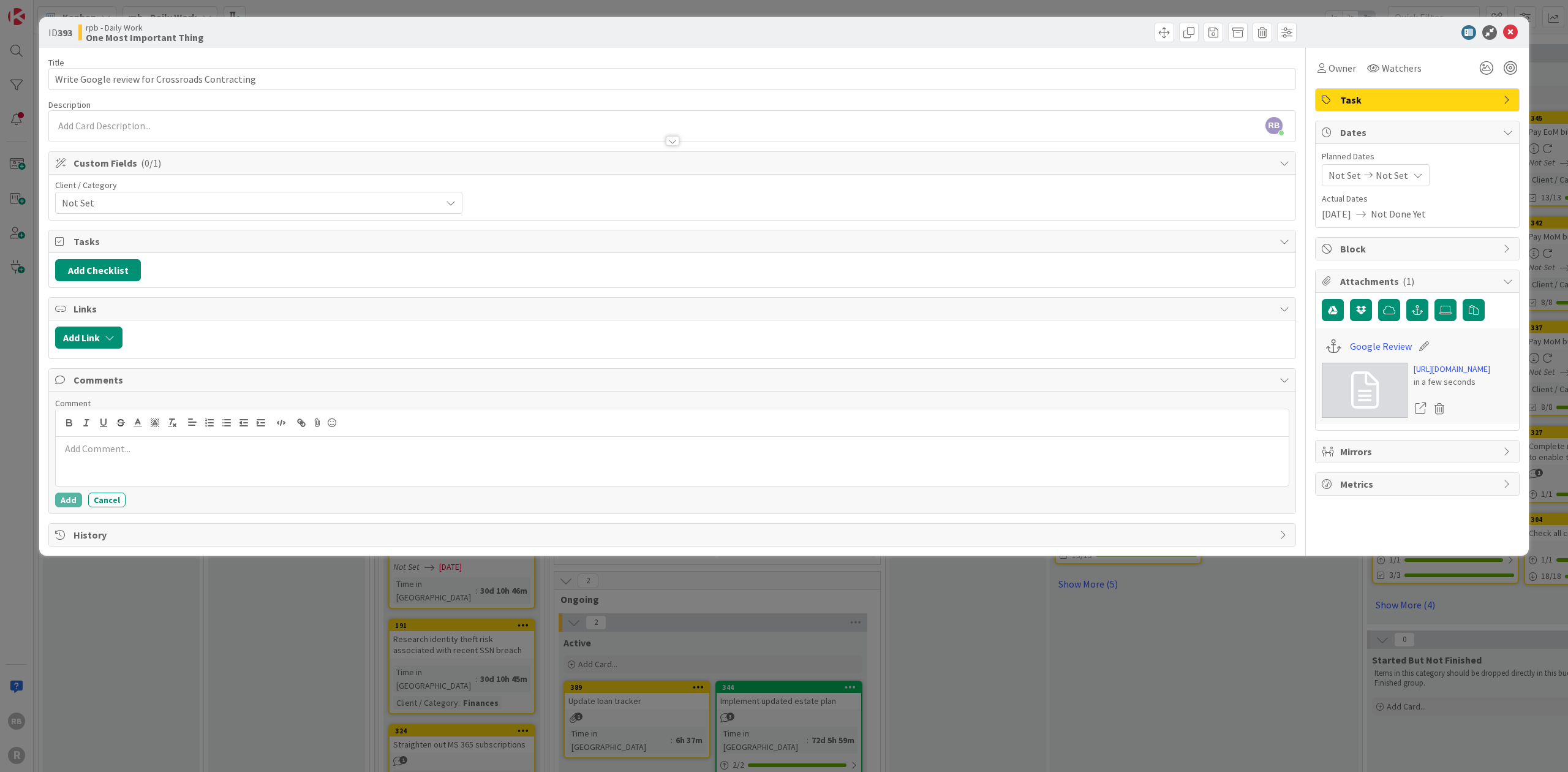
click at [99, 442] on p at bounding box center [672, 448] width 1223 height 14
click at [250, 446] on p "Received final photos of the basement improvmenets." at bounding box center [672, 448] width 1223 height 14
click at [223, 417] on icon "button" at bounding box center [227, 422] width 11 height 11
click at [270, 450] on li "Received final photos of the basement improvmenets." at bounding box center [680, 448] width 1208 height 14
click at [272, 446] on li "Received final photos of the basement improvmenets." at bounding box center [680, 448] width 1208 height 14
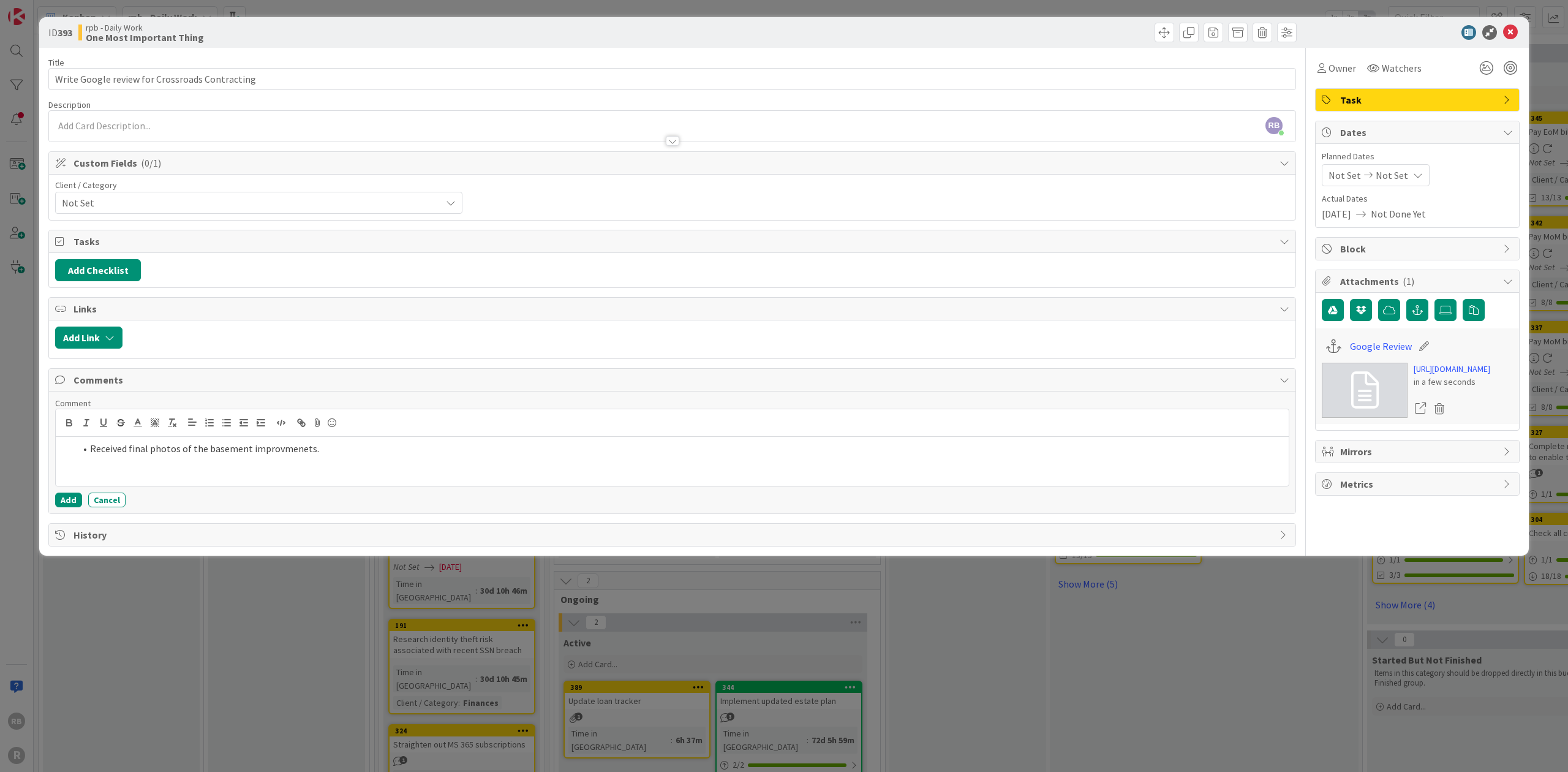
click at [295, 446] on li "Received final photos of the basement improvmenets." at bounding box center [680, 448] width 1208 height 14
click at [227, 420] on line "button" at bounding box center [228, 420] width 5 height 0
click at [281, 446] on p "Received final photos of the basement improvments." at bounding box center [672, 448] width 1223 height 14
click at [67, 494] on button "Add" at bounding box center [69, 500] width 27 height 15
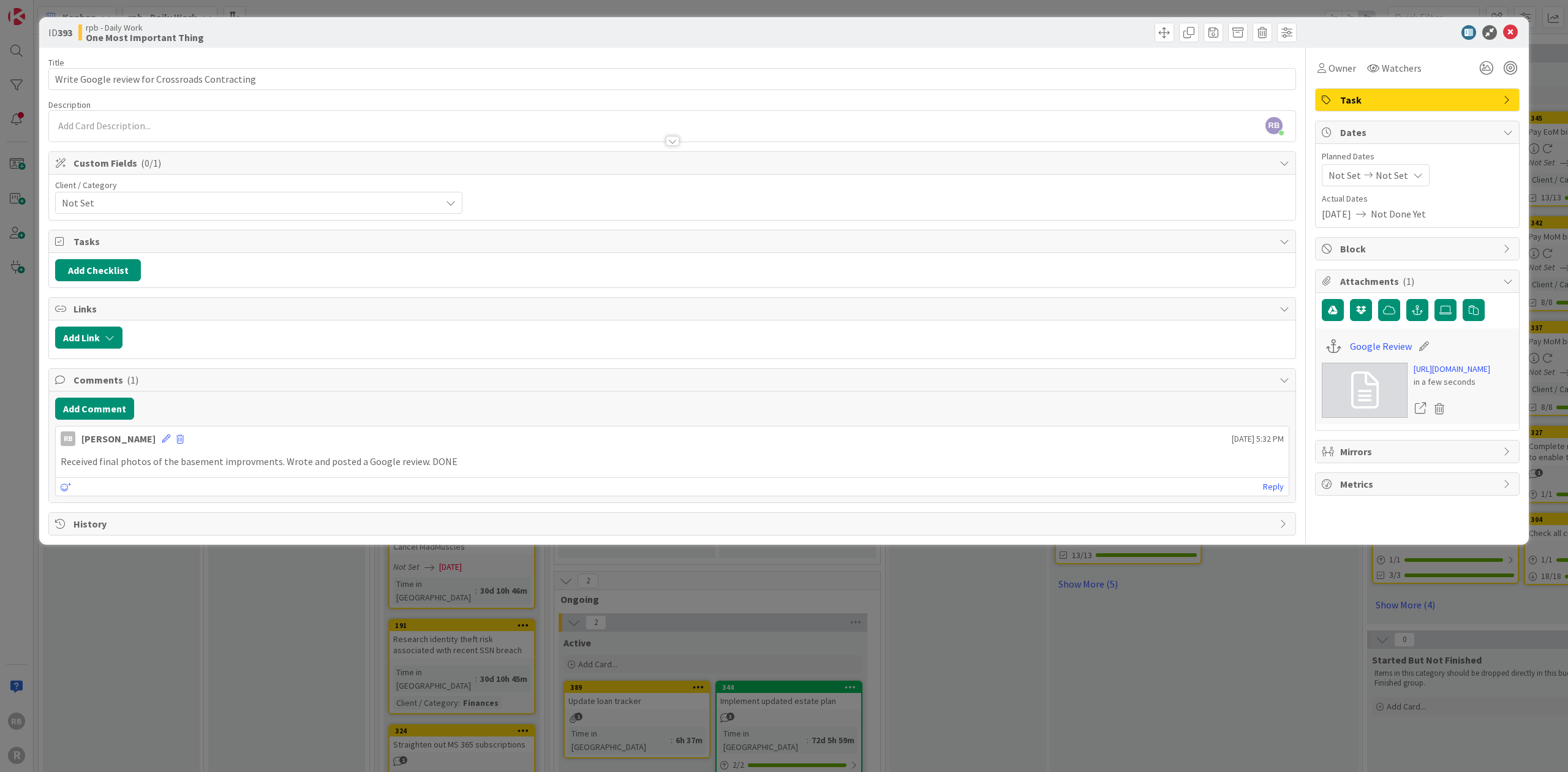
click at [162, 435] on icon at bounding box center [166, 439] width 9 height 9
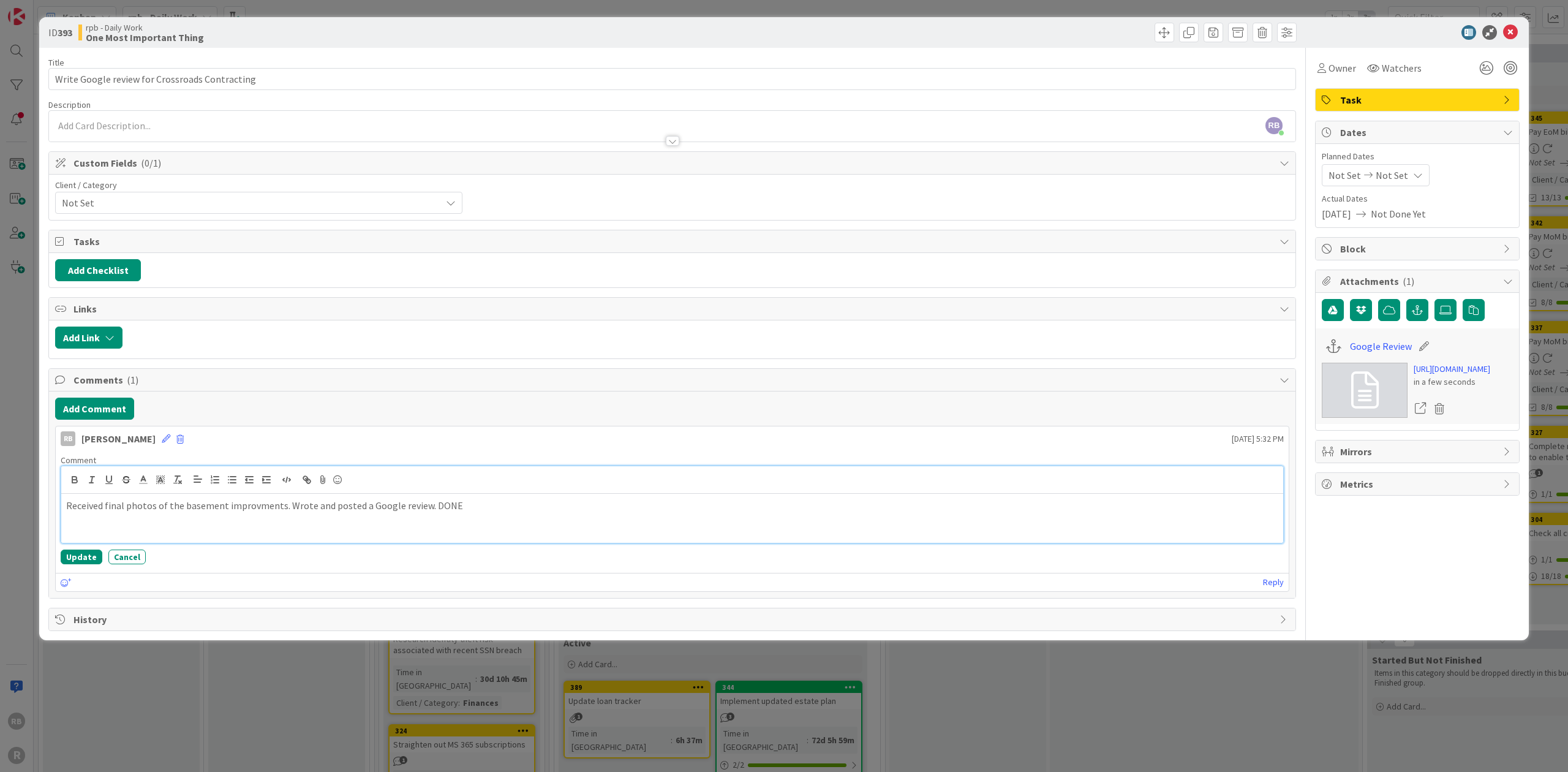
click at [250, 502] on p "Received final photos of the basement improvments. Wrote and posted a Google re…" at bounding box center [672, 506] width 1212 height 14
click at [81, 553] on button "Update" at bounding box center [81, 557] width 42 height 15
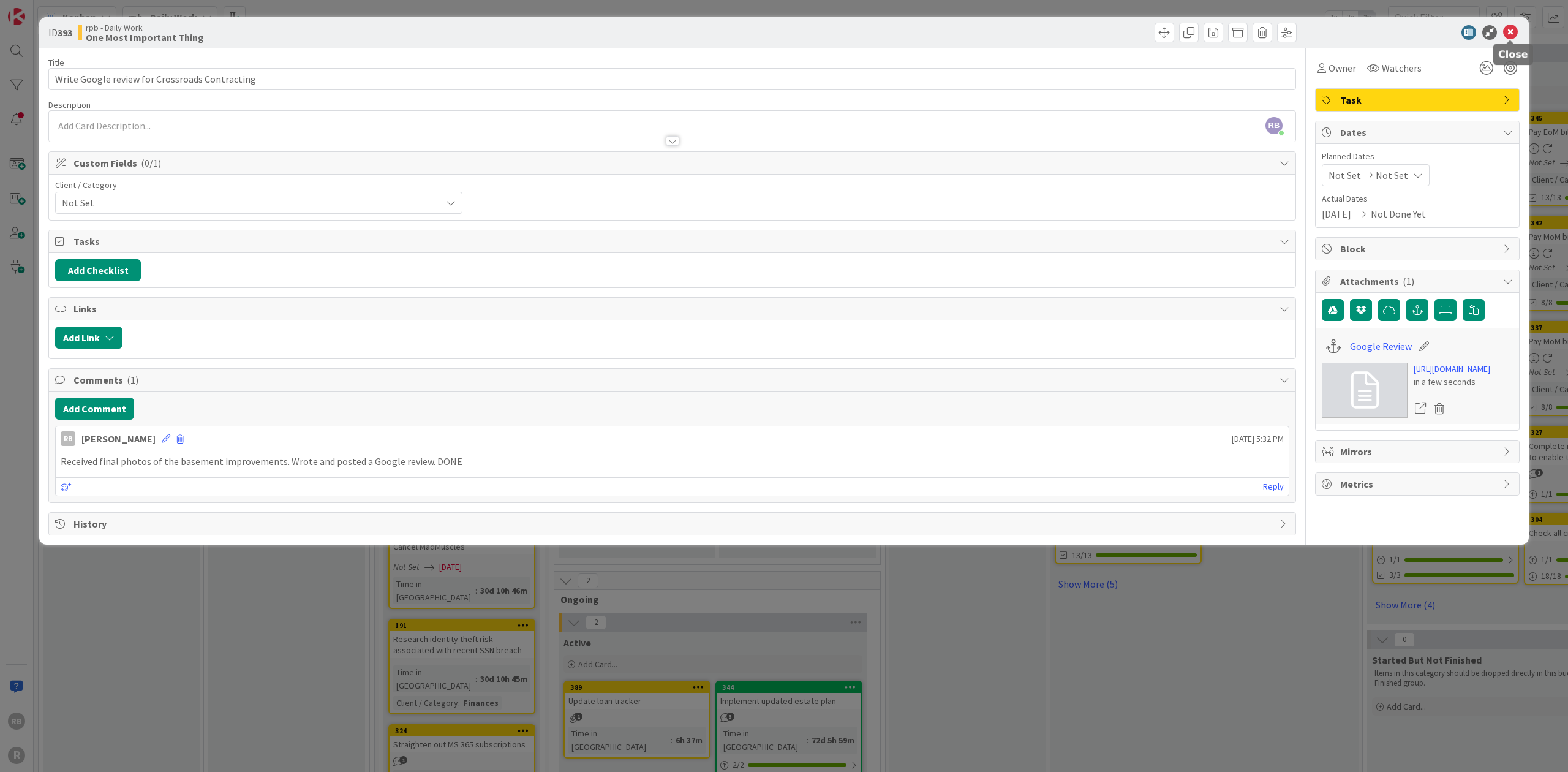
click at [1511, 32] on icon at bounding box center [1511, 33] width 15 height 15
